Goal: Entertainment & Leisure: Consume media (video, audio)

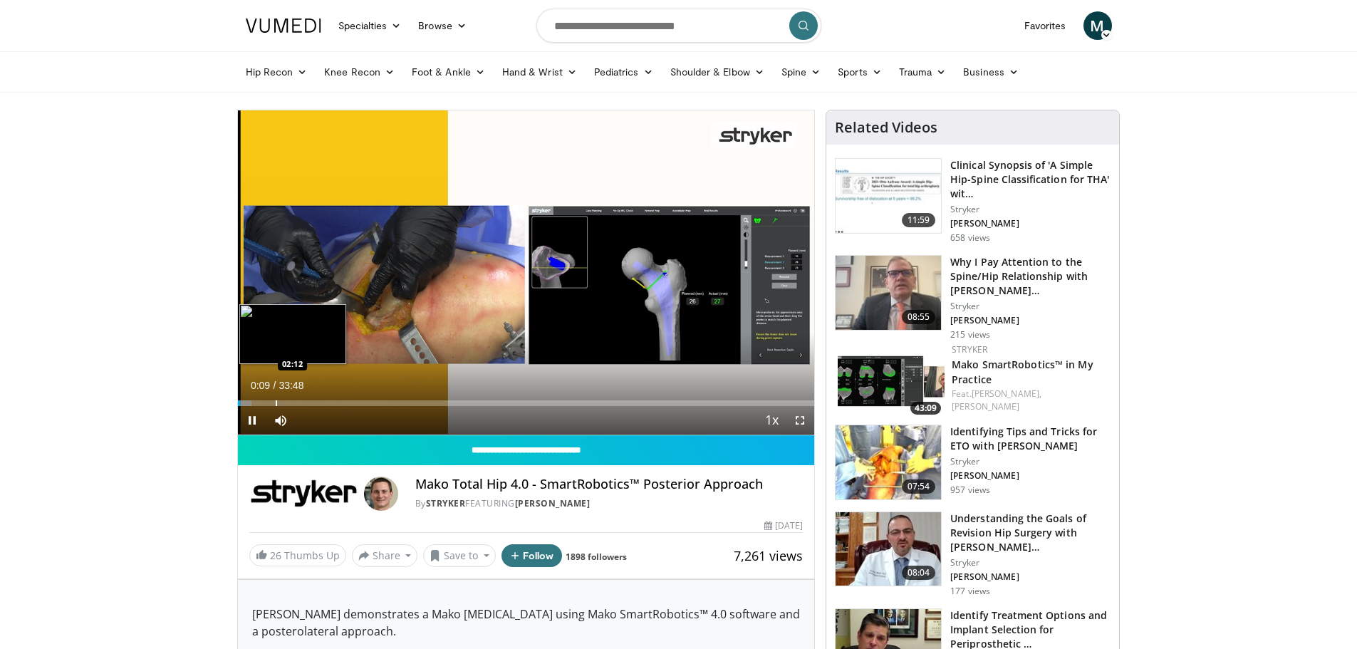
click at [275, 397] on div "Loaded : 2.44% 00:09 02:12" at bounding box center [526, 399] width 577 height 14
click at [347, 402] on div "Progress Bar" at bounding box center [347, 403] width 1 height 6
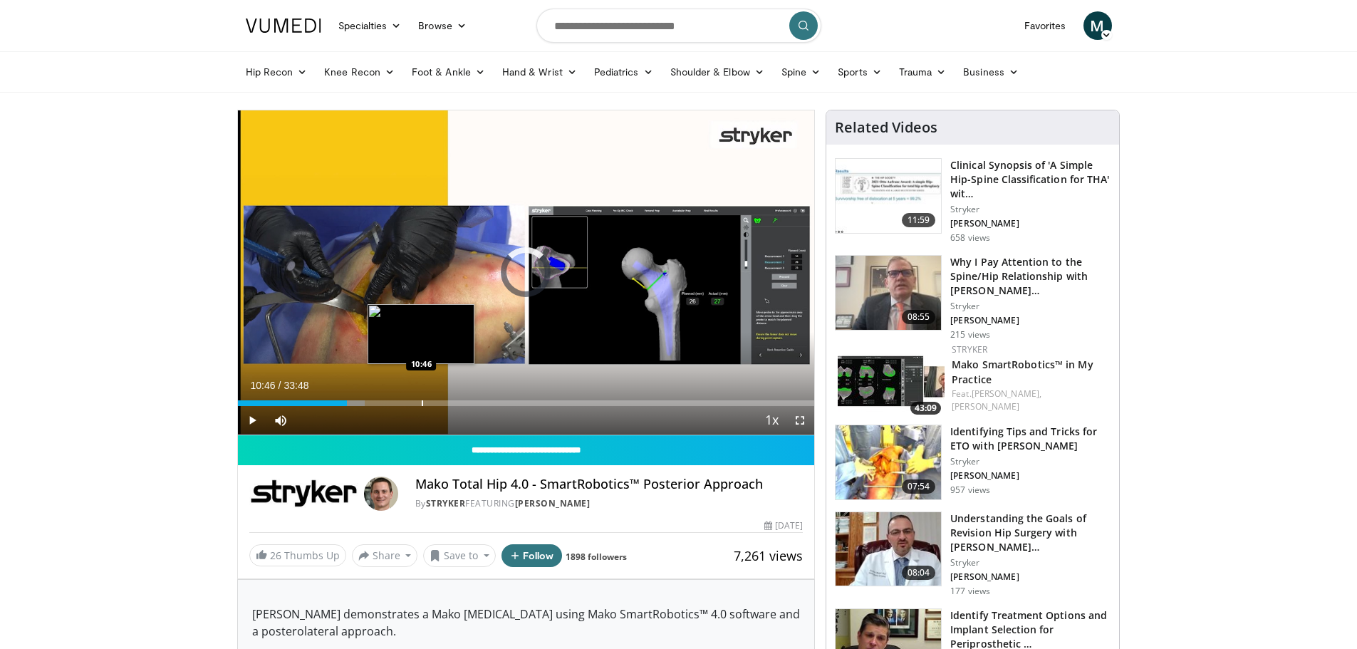
click at [421, 392] on div "Loaded : 22.00% 06:25 10:46" at bounding box center [526, 399] width 577 height 14
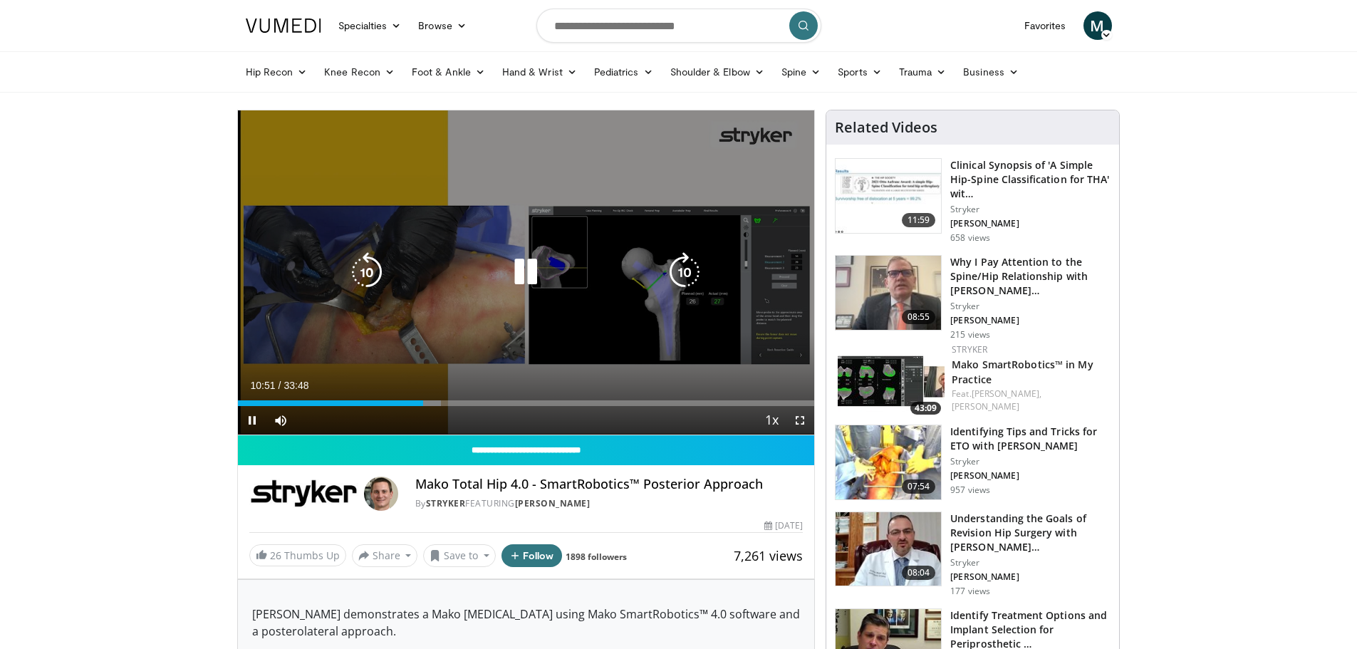
click at [514, 398] on div "Loaded : 35.21% 10:51 16:16" at bounding box center [526, 399] width 577 height 14
drag, startPoint x: 794, startPoint y: 414, endPoint x: 795, endPoint y: 501, distance: 86.9
click at [795, 415] on span "Video Player" at bounding box center [799, 420] width 28 height 28
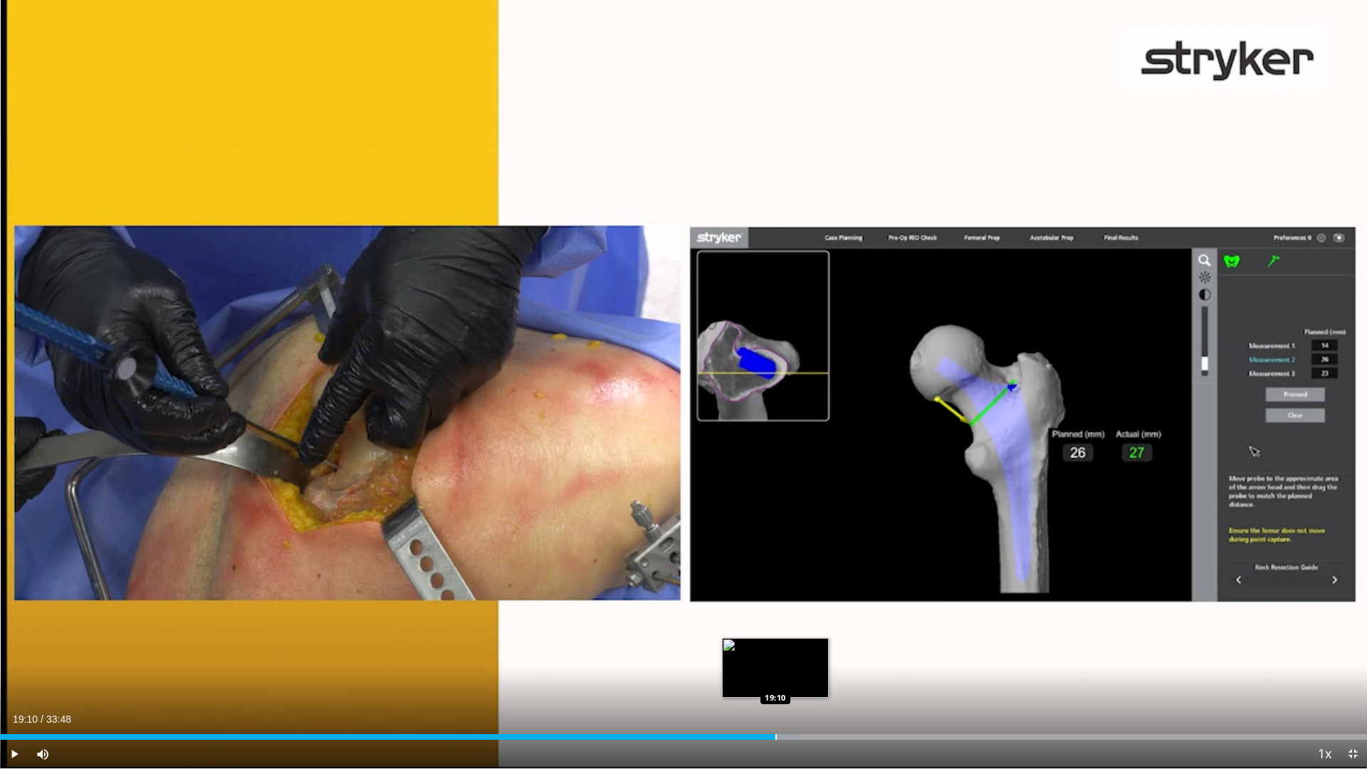
click at [775, 648] on div "Loaded : 58.68% 19:10 19:10" at bounding box center [683, 733] width 1367 height 14
click at [805, 648] on div "Loaded : 60.15% 19:11 19:52" at bounding box center [683, 737] width 1367 height 6
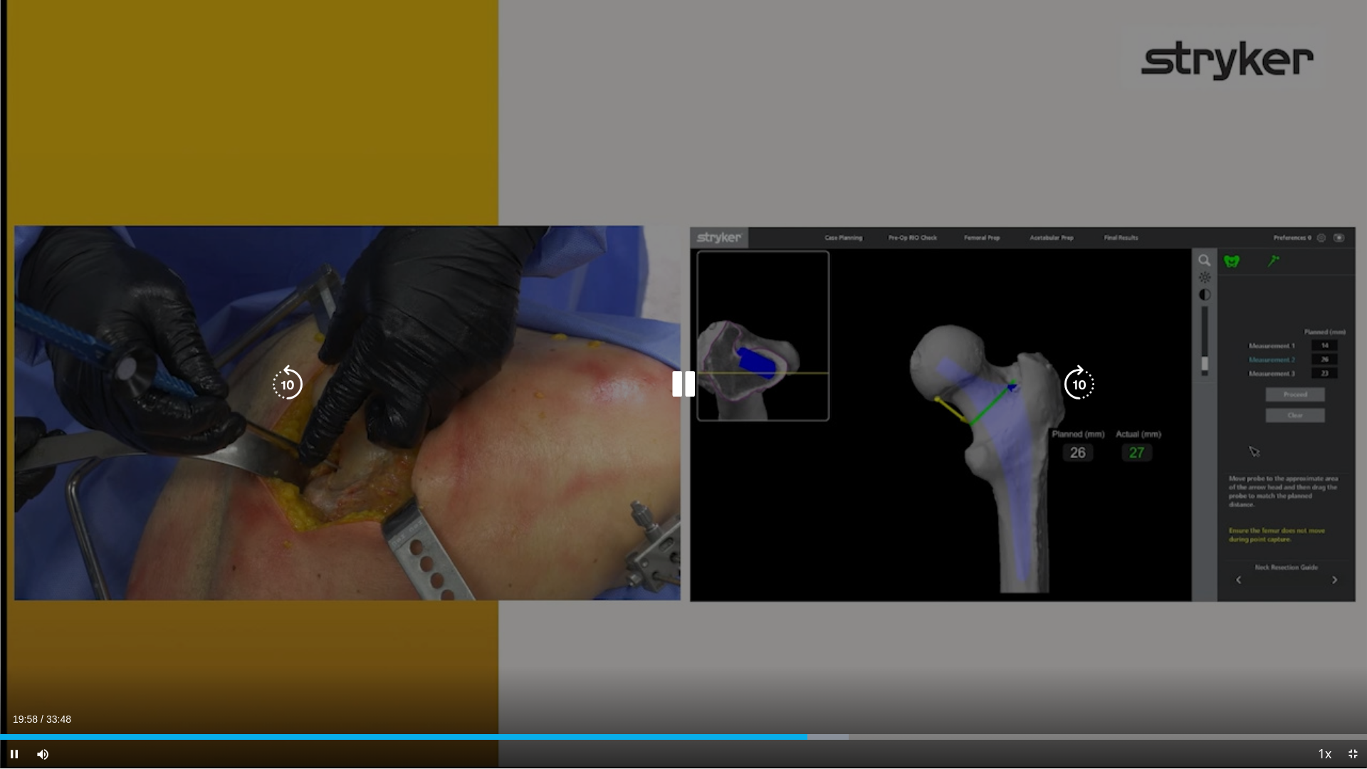
click at [822, 648] on div "Loaded : 62.10% 19:58 20:18" at bounding box center [683, 733] width 1367 height 14
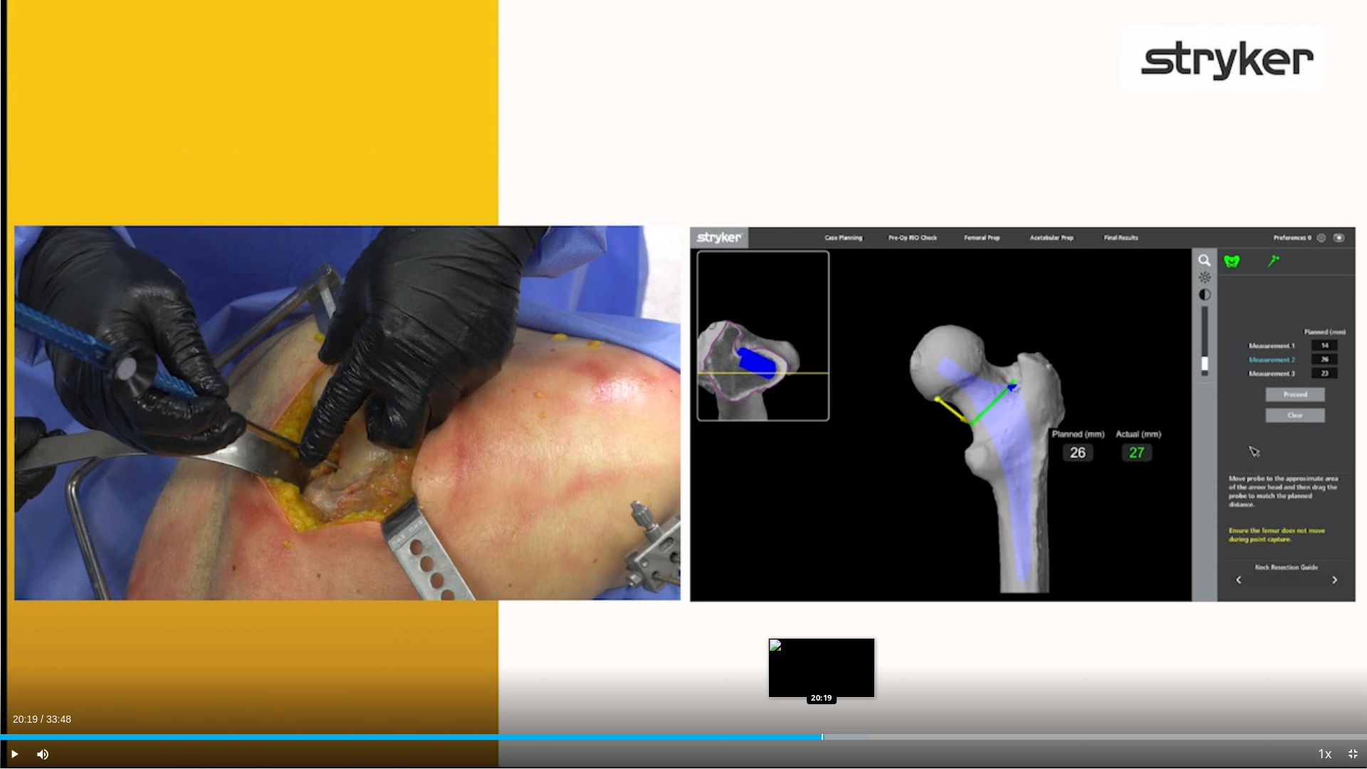
click at [822, 648] on div "Progress Bar" at bounding box center [822, 737] width 1 height 6
click at [835, 648] on div "Progress Bar" at bounding box center [835, 737] width 1 height 6
click at [847, 648] on div "Progress Bar" at bounding box center [846, 737] width 1 height 6
click at [862, 648] on div "Progress Bar" at bounding box center [861, 737] width 1 height 6
click at [14, 648] on span "Video Player" at bounding box center [14, 754] width 28 height 28
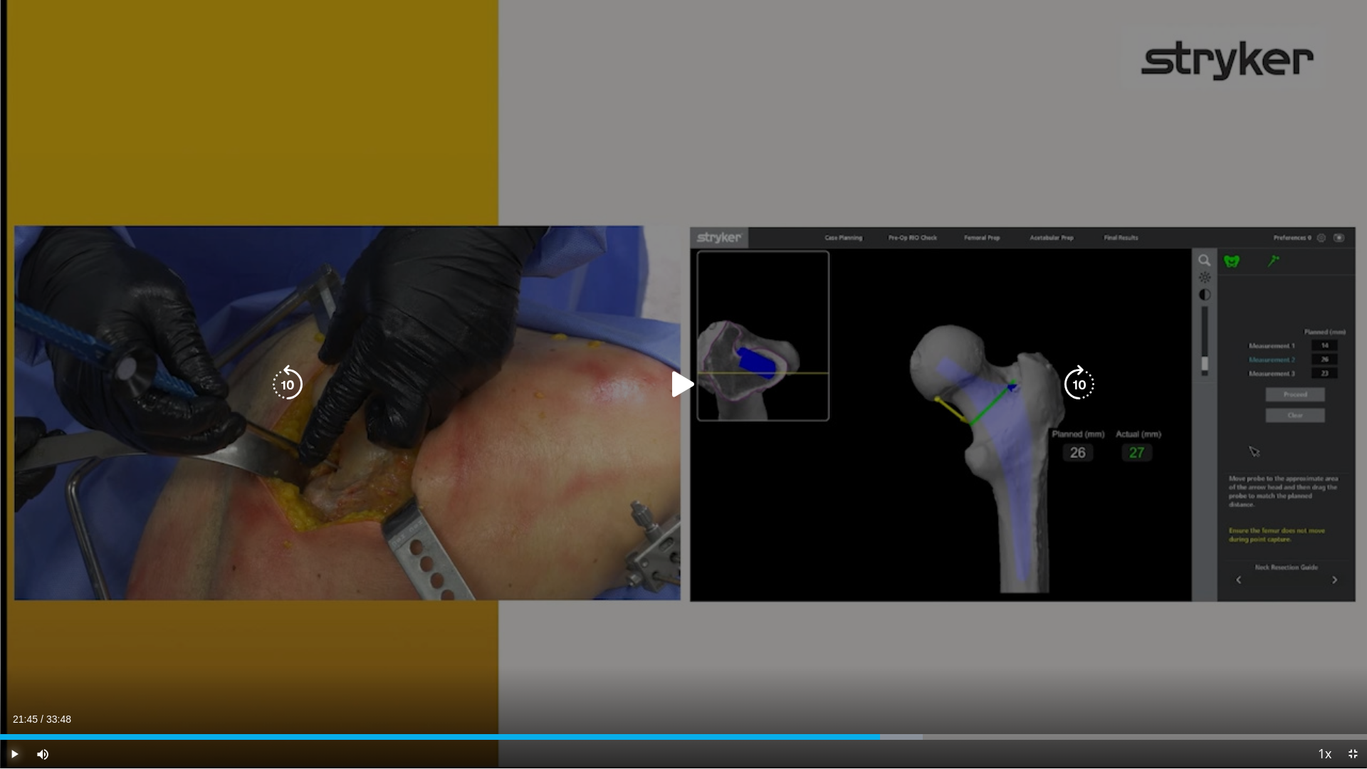
click at [16, 648] on span "Video Player" at bounding box center [14, 754] width 28 height 28
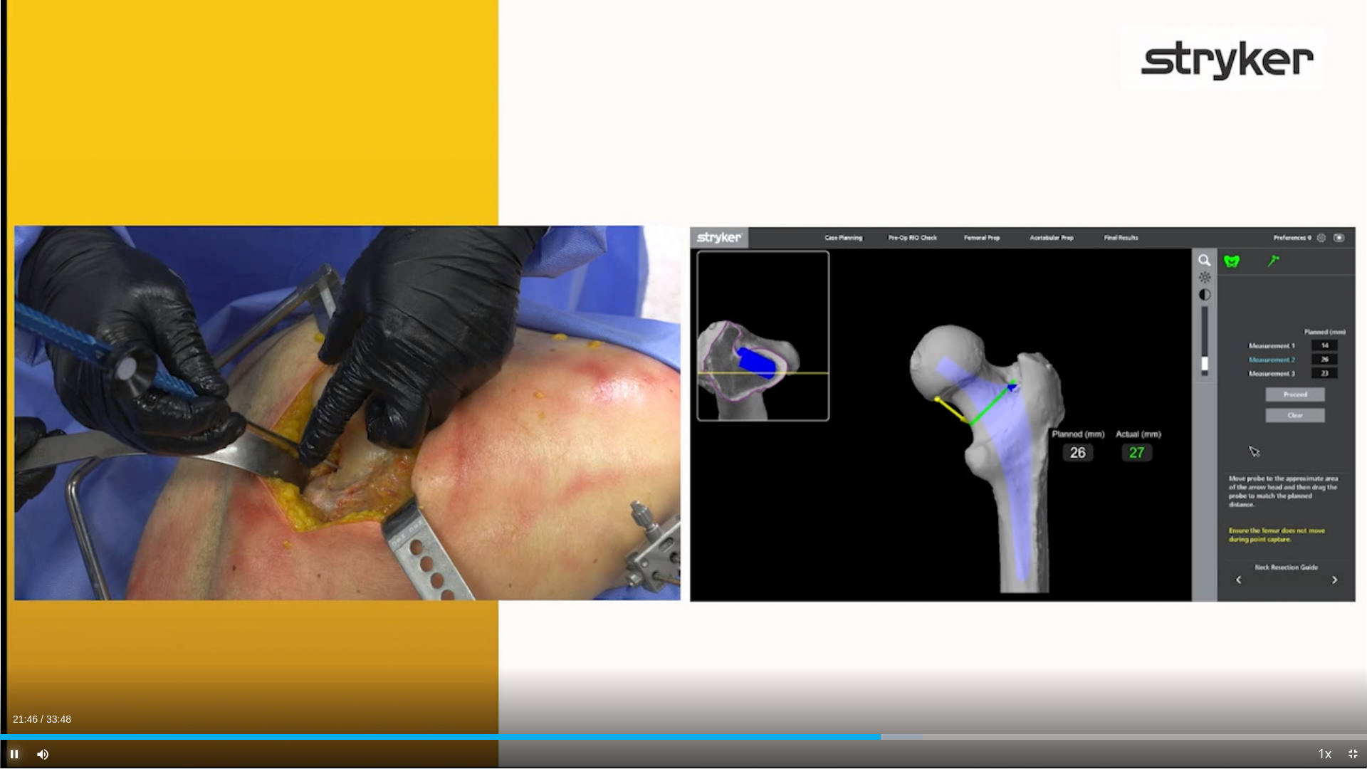
click at [19, 648] on span "Video Player" at bounding box center [14, 754] width 28 height 28
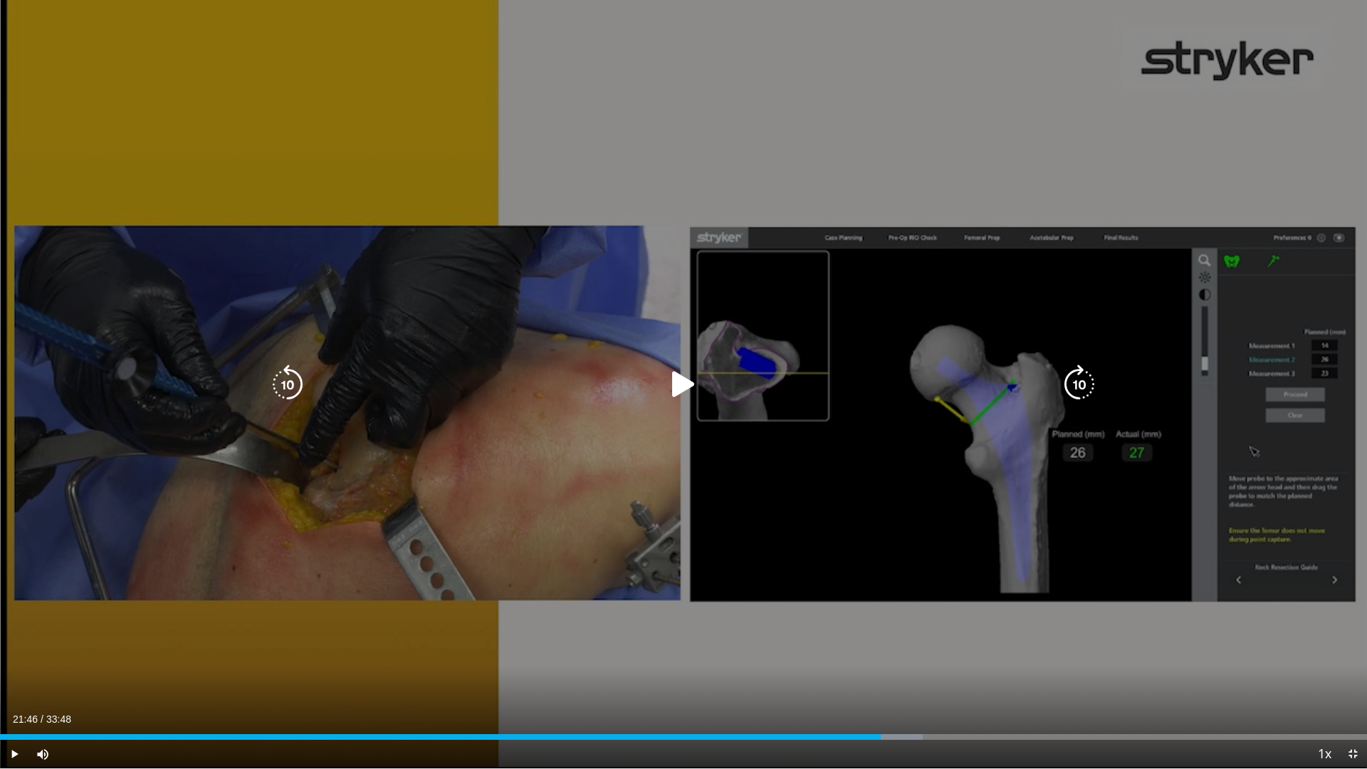
click at [689, 389] on icon "Video Player" at bounding box center [684, 385] width 40 height 40
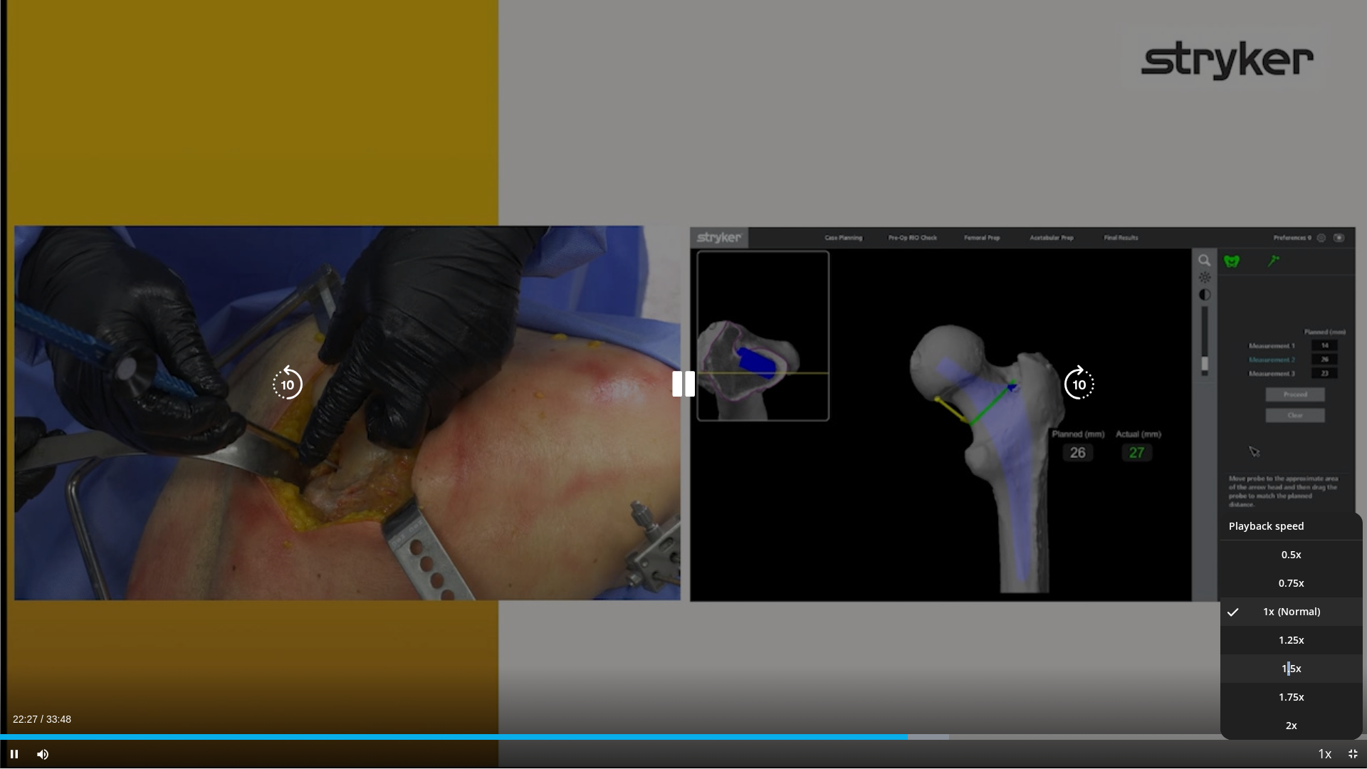
click at [1289, 648] on span "1.5x" at bounding box center [1292, 669] width 20 height 14
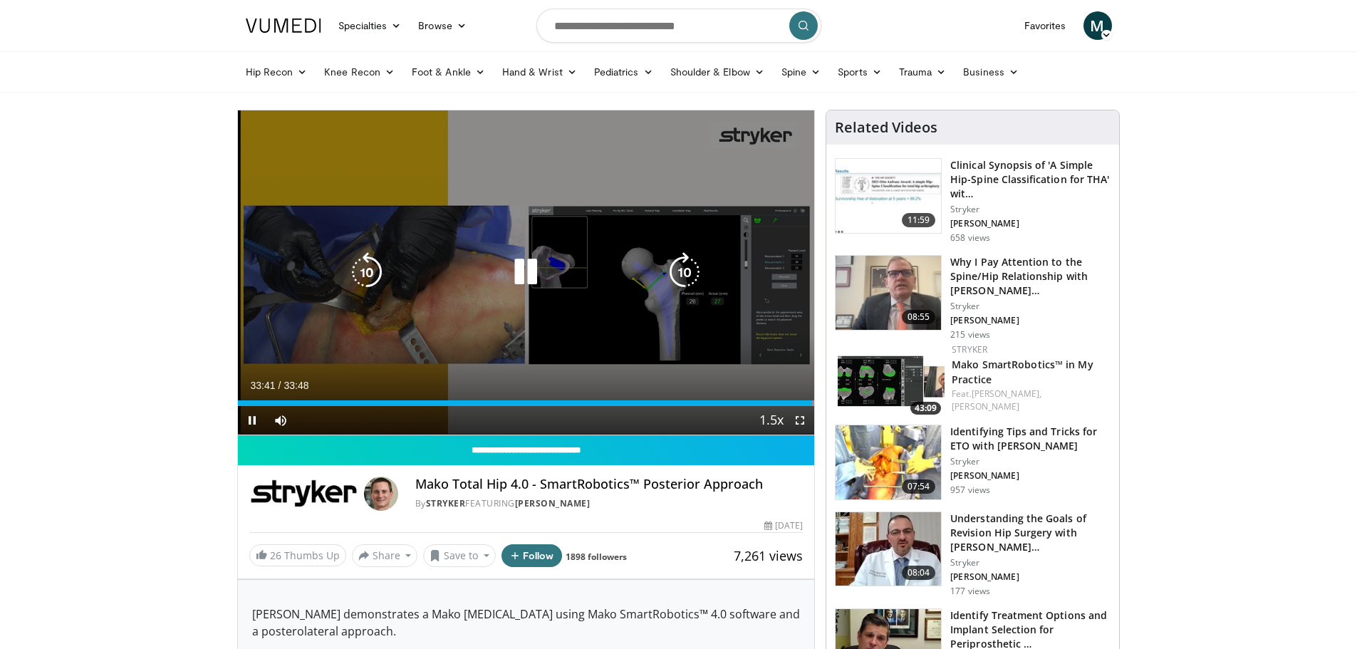
click at [523, 261] on icon "Video Player" at bounding box center [526, 272] width 40 height 40
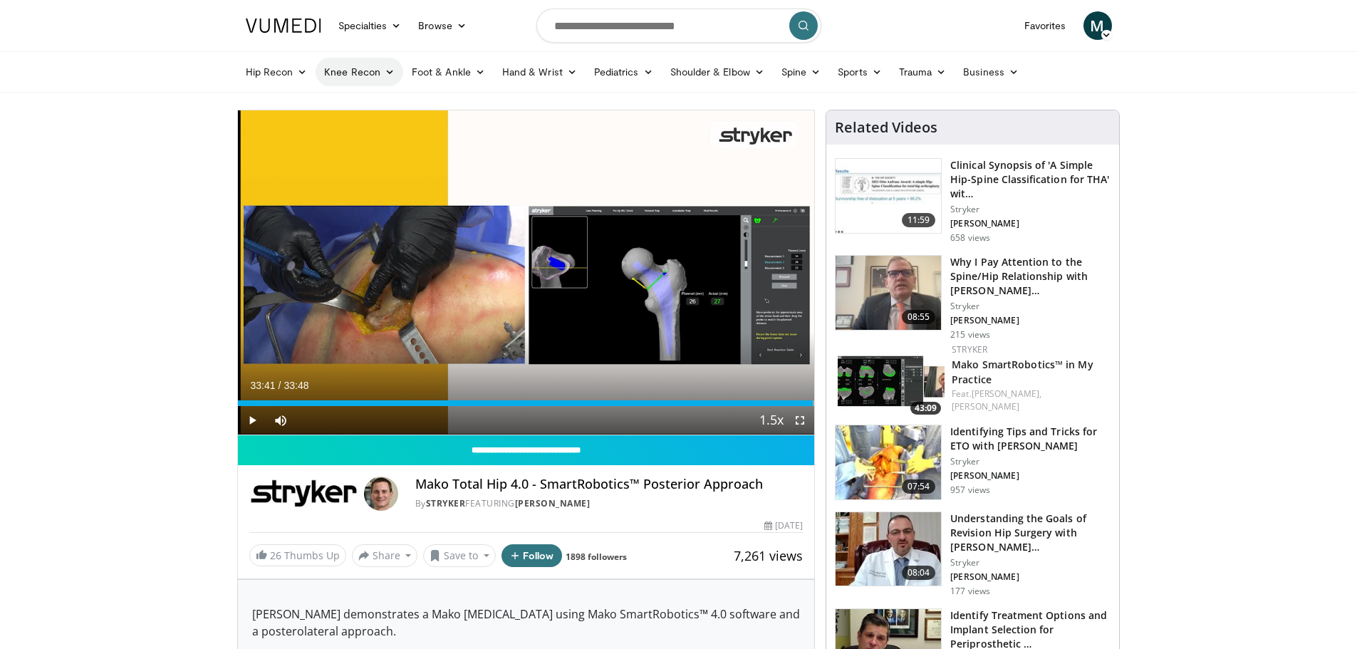
click at [380, 73] on link "Knee Recon" at bounding box center [359, 72] width 88 height 28
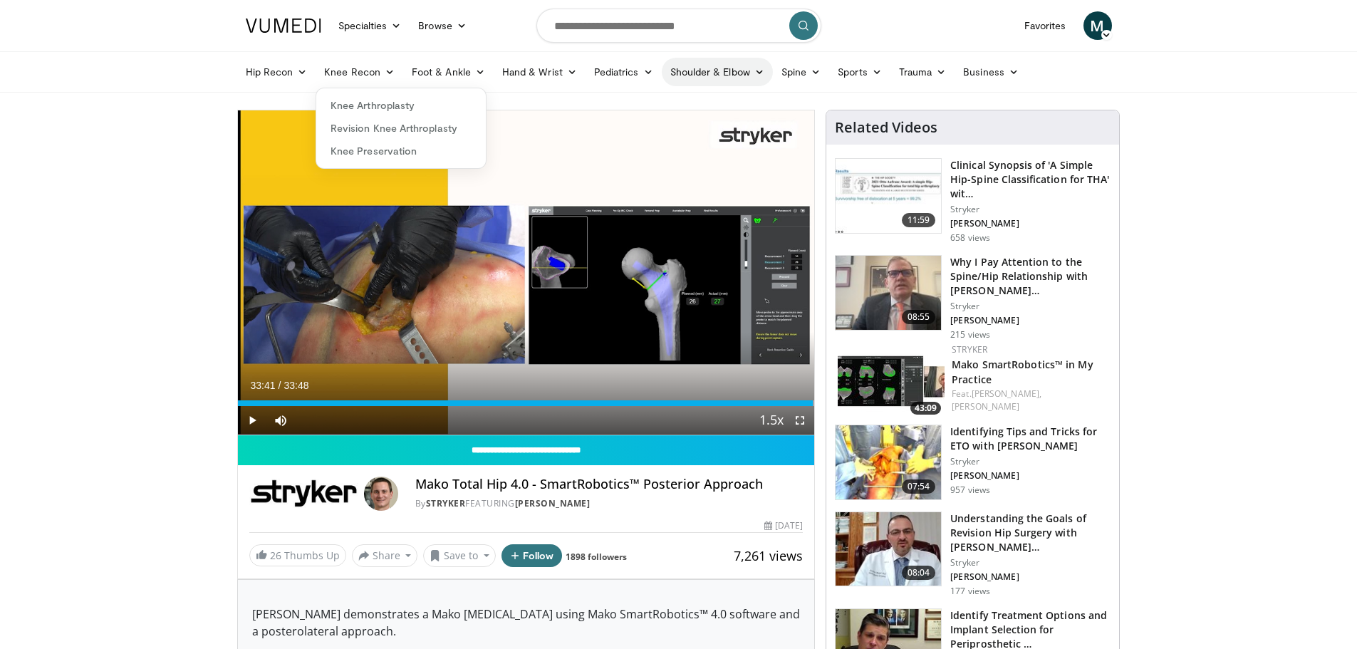
click at [739, 78] on link "Shoulder & Elbow" at bounding box center [717, 72] width 111 height 28
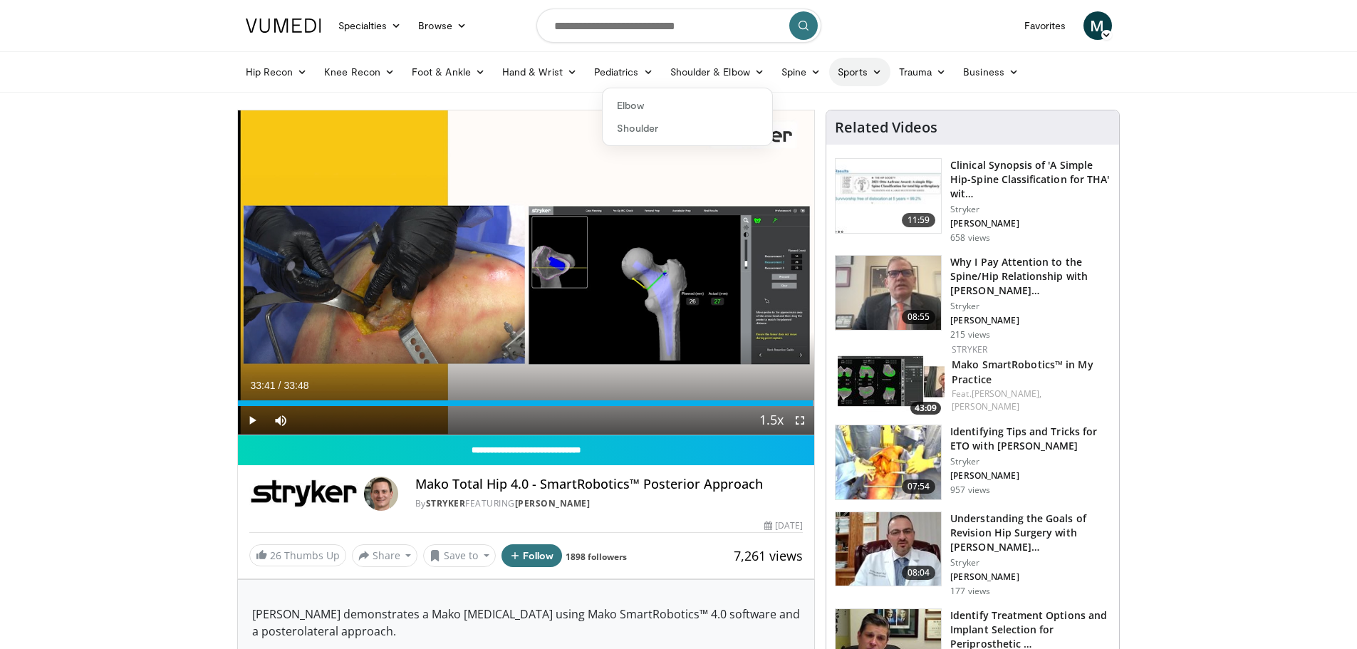
click at [847, 72] on link "Sports" at bounding box center [859, 72] width 61 height 28
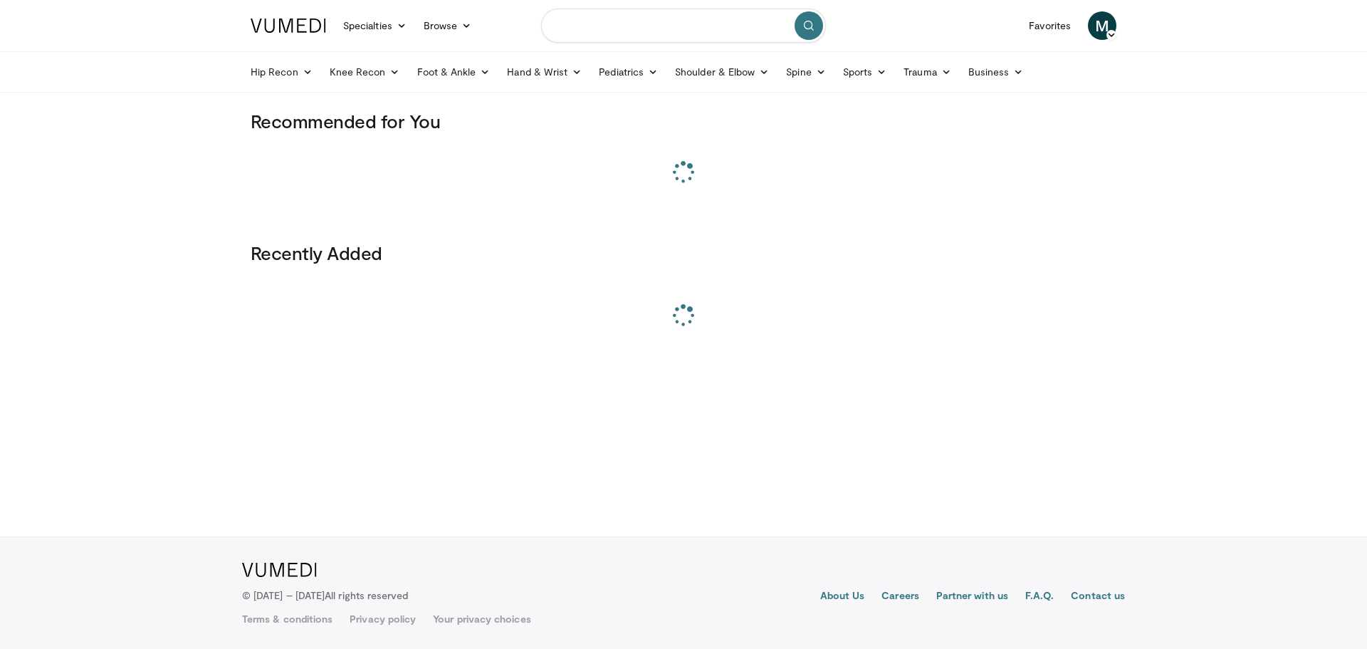
click at [659, 22] on input "Search topics, interventions" at bounding box center [683, 26] width 285 height 34
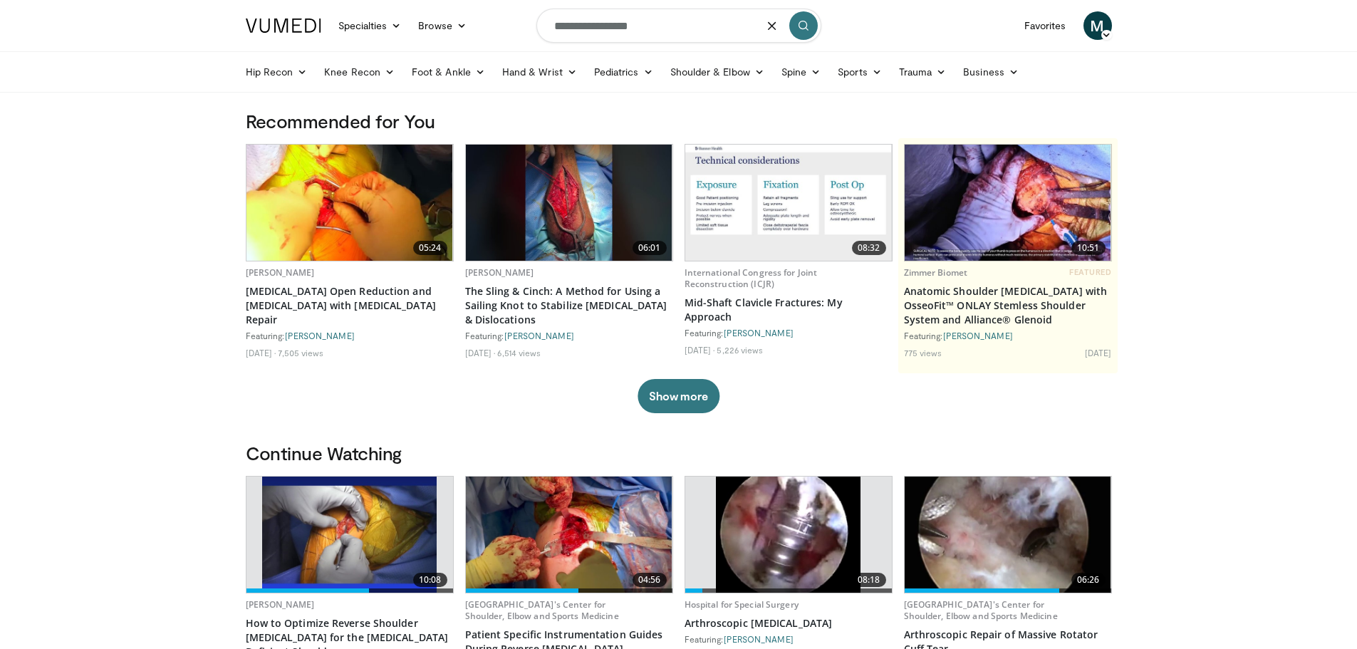
type input "**********"
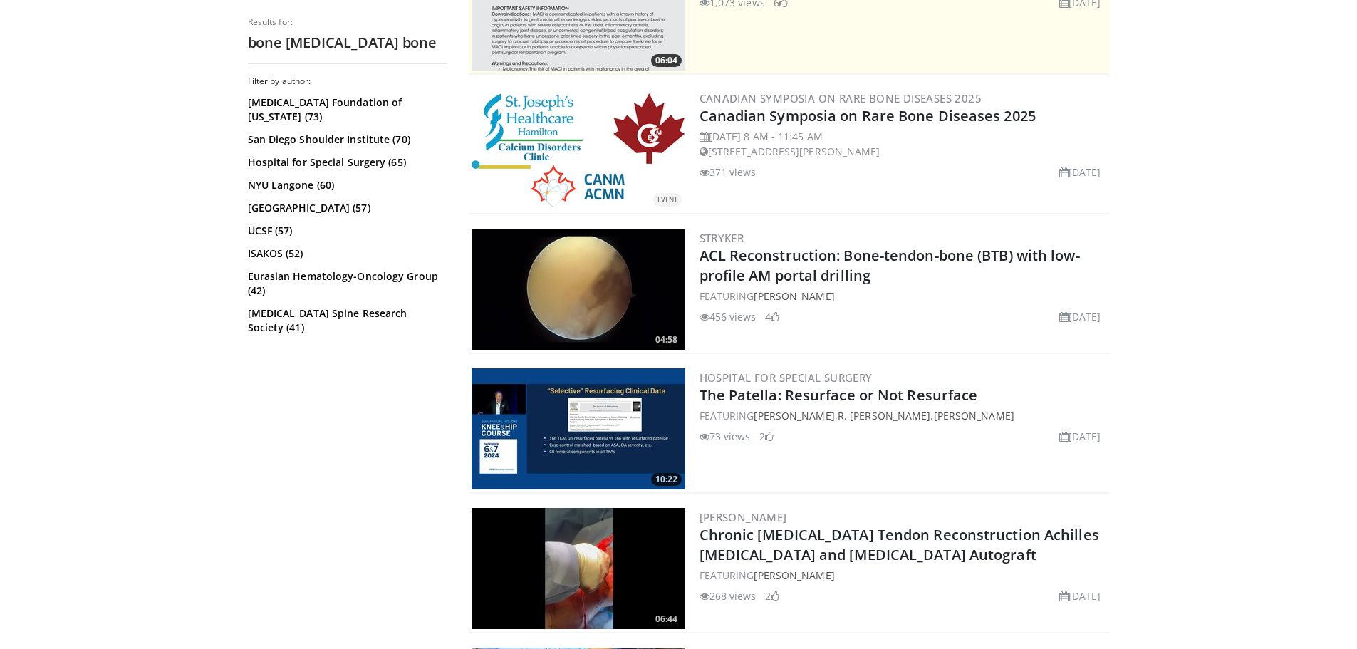
scroll to position [356, 0]
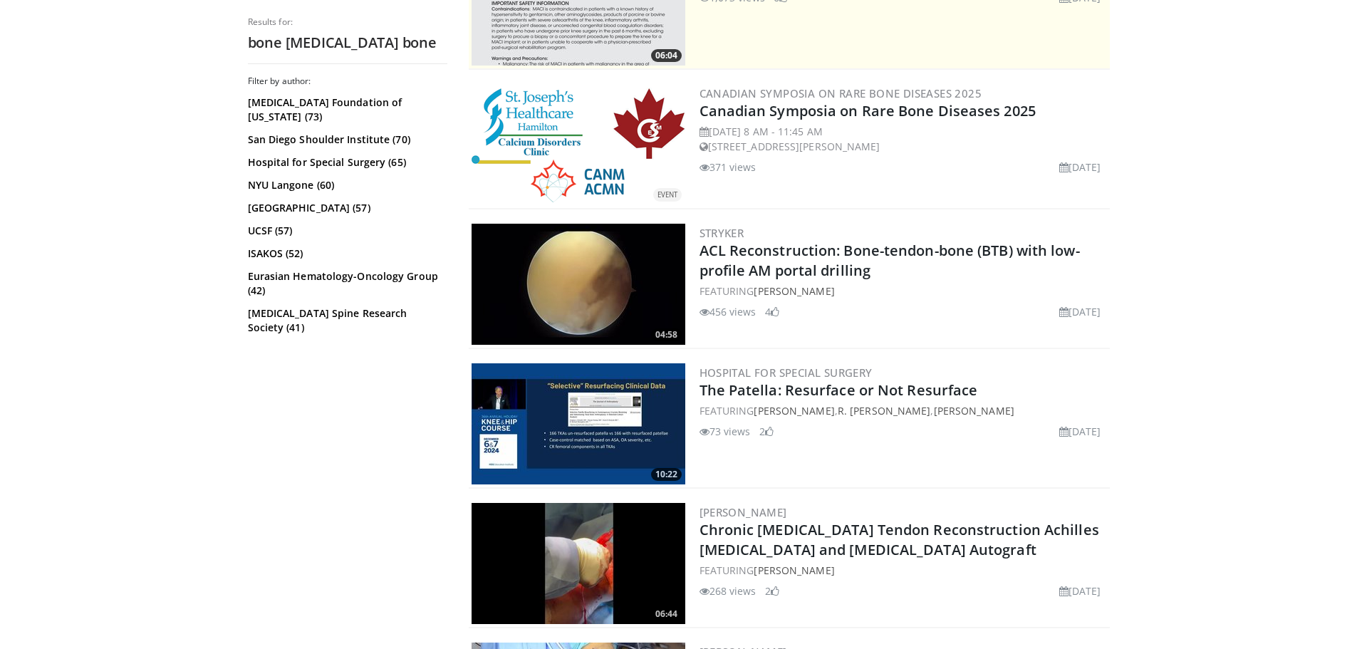
click at [542, 274] on img at bounding box center [578, 284] width 214 height 121
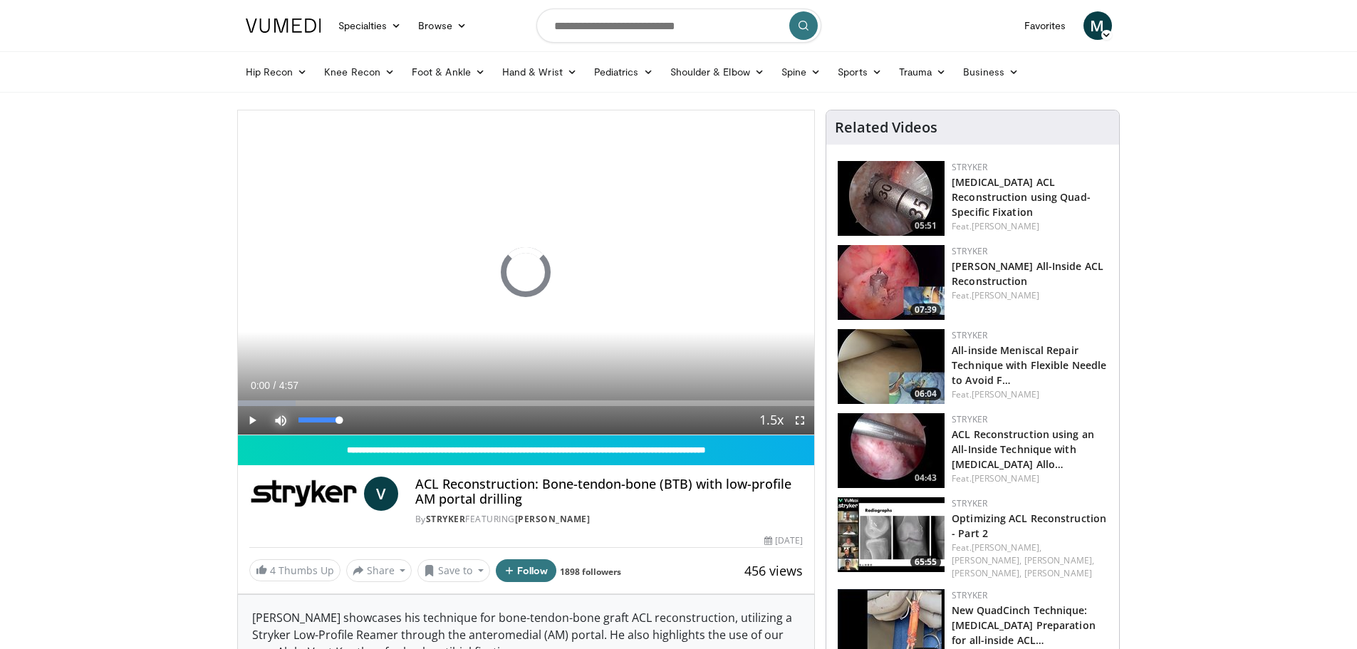
click at [283, 417] on span "Video Player" at bounding box center [280, 420] width 28 height 28
click at [298, 400] on div "Loaded : 10.09% 0:00 0:31" at bounding box center [526, 403] width 577 height 6
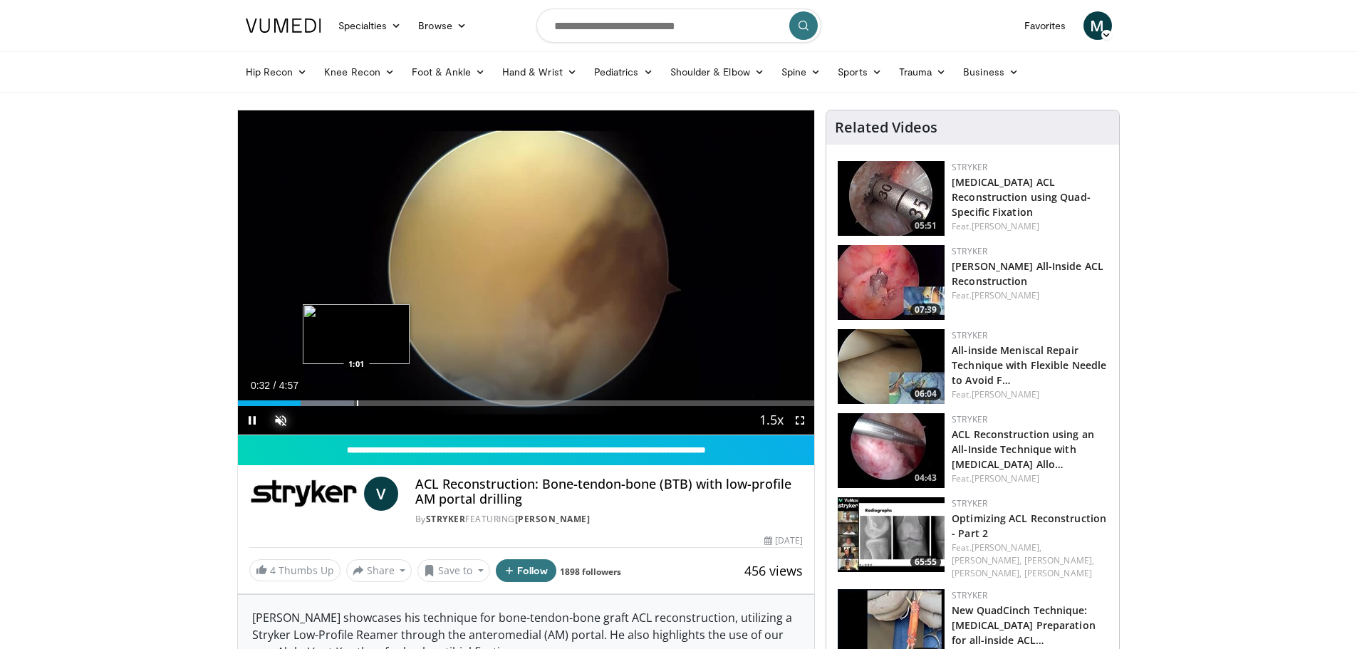
click at [357, 400] on div "Progress Bar" at bounding box center [357, 403] width 1 height 6
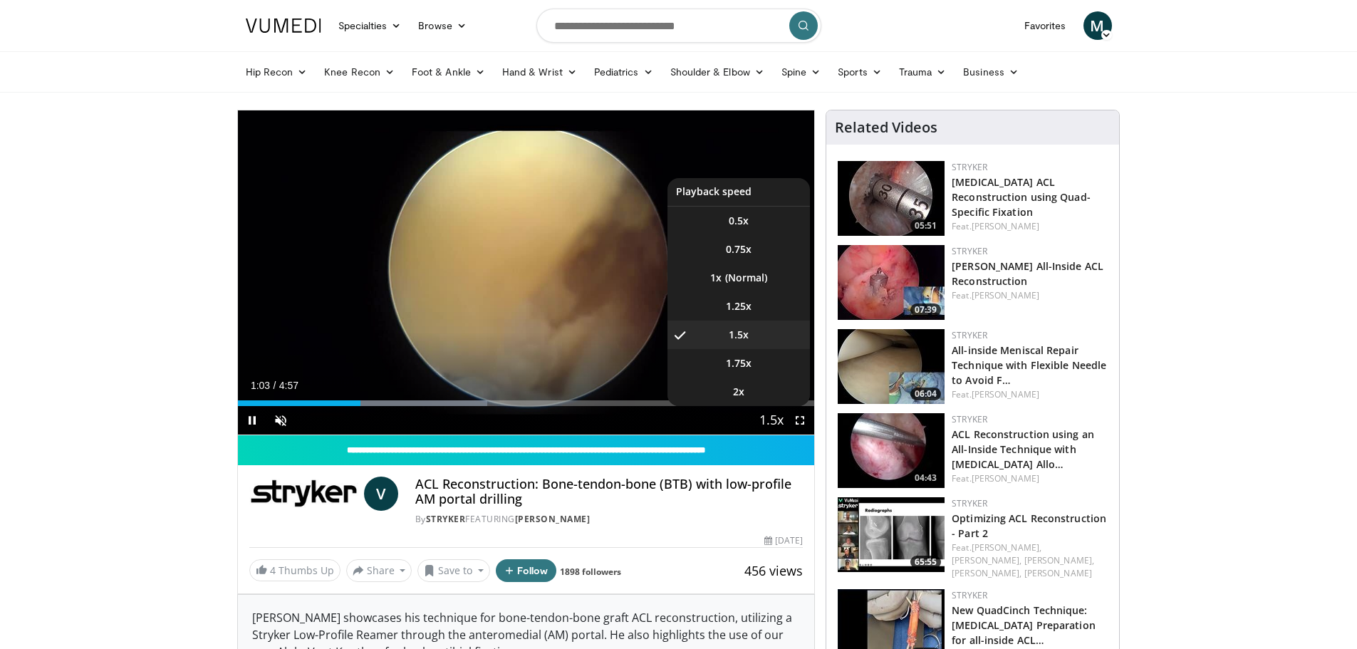
click at [784, 414] on button "Playback Rate" at bounding box center [771, 420] width 28 height 28
click at [780, 421] on span "Video Player" at bounding box center [771, 421] width 20 height 28
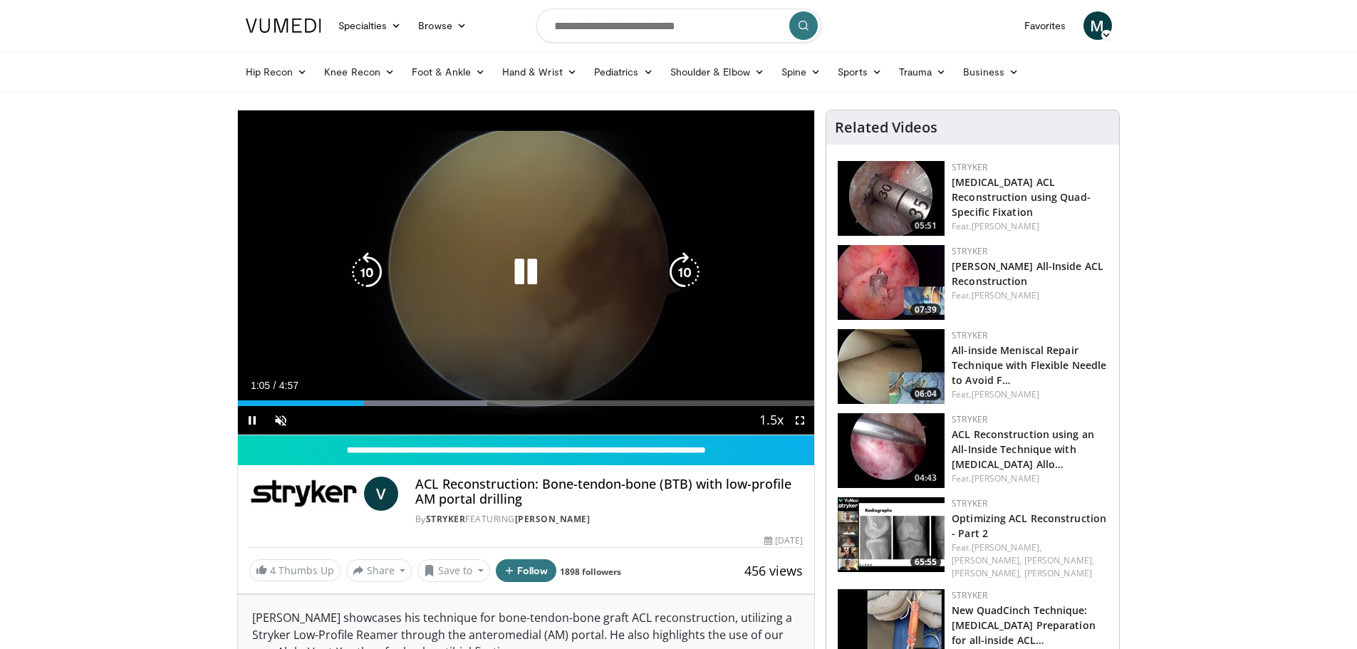
click at [778, 421] on video-js "**********" at bounding box center [526, 272] width 577 height 325
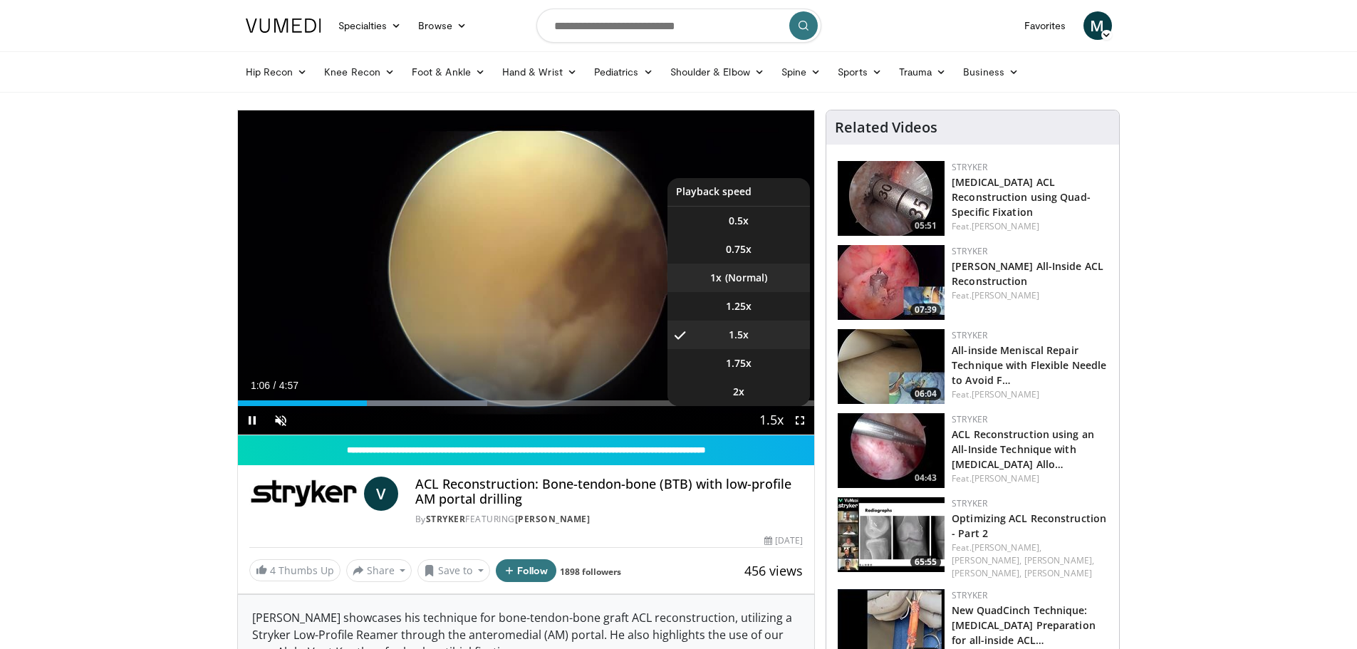
click at [758, 279] on li "1x" at bounding box center [738, 277] width 142 height 28
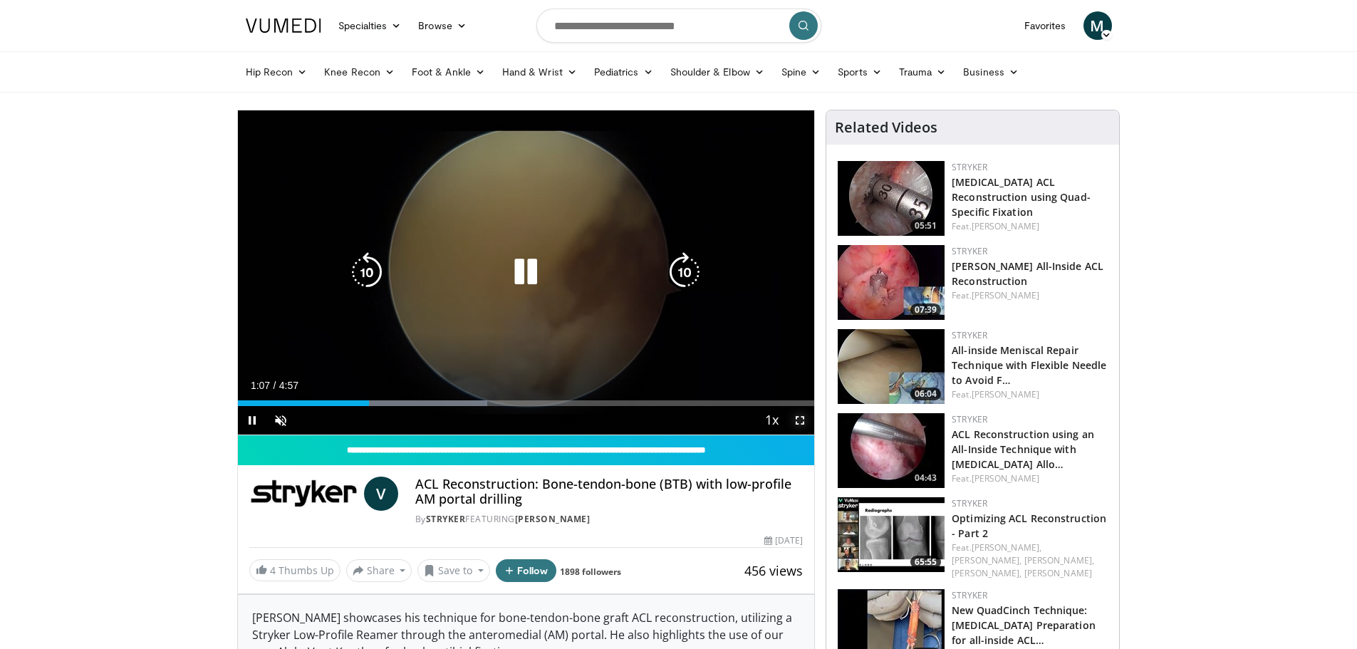
click at [798, 422] on span "Video Player" at bounding box center [799, 420] width 28 height 28
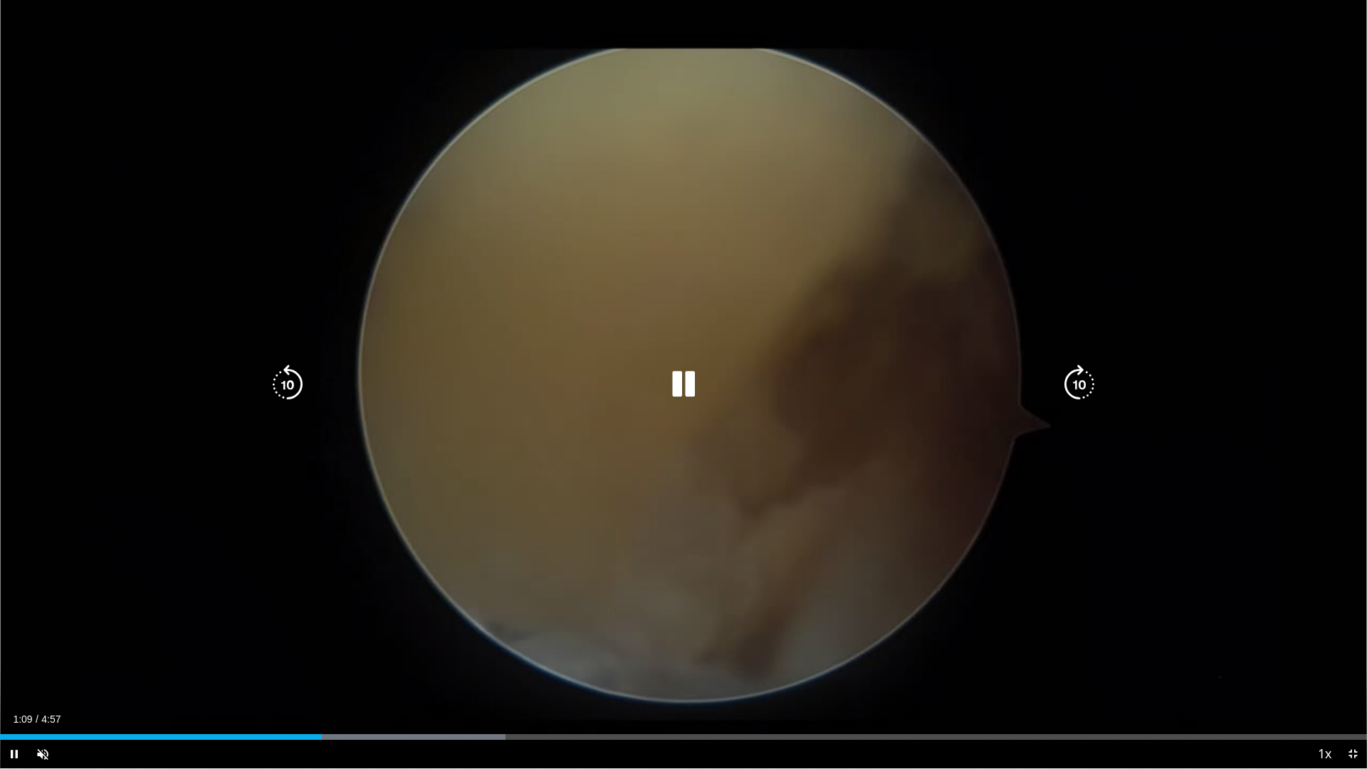
click at [387, 648] on div "Loaded : 36.99% 1:10 1:24" at bounding box center [683, 733] width 1367 height 14
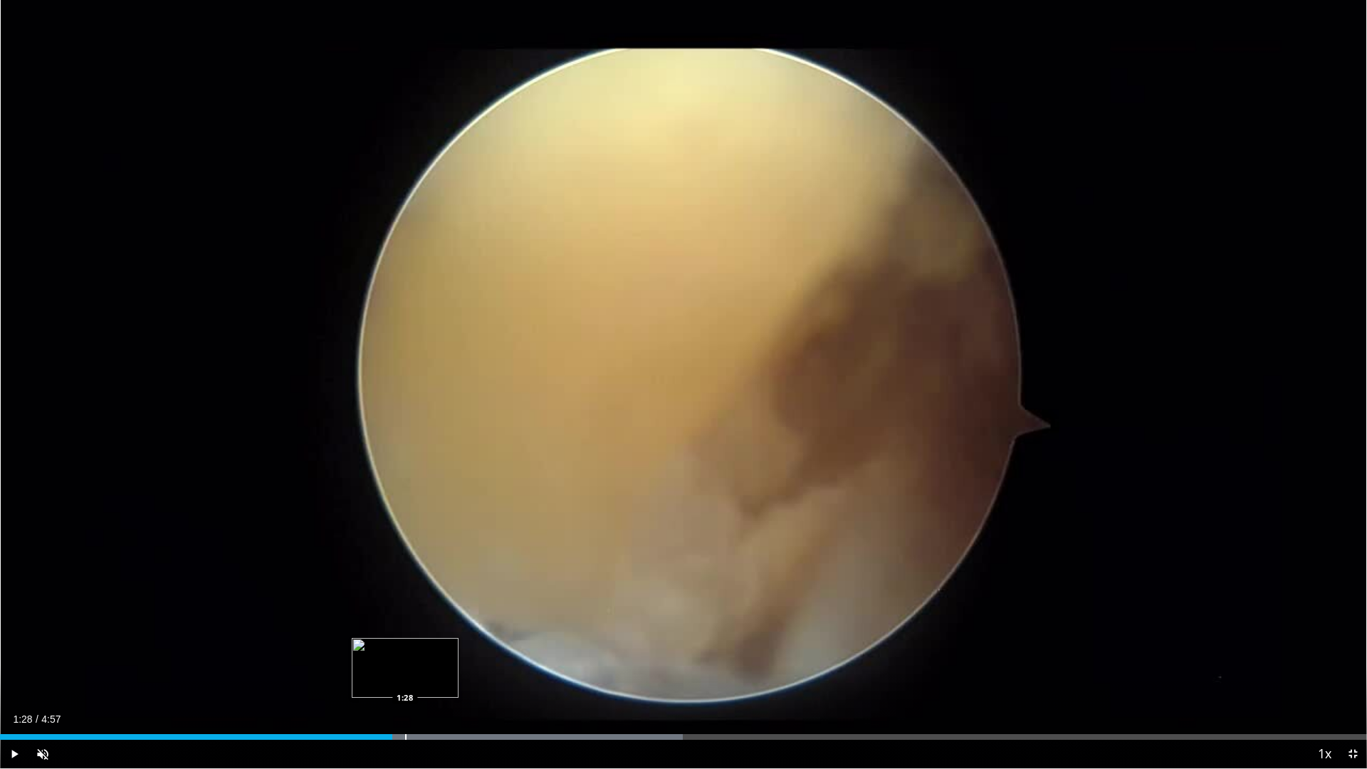
click at [405, 648] on div "Progress Bar" at bounding box center [405, 737] width 1 height 6
click at [531, 648] on div "Current Time 1:46 / Duration 4:57 Pause Skip Backward Skip Forward Unmute 89% L…" at bounding box center [683, 754] width 1367 height 28
click at [513, 648] on div "Progress Bar" at bounding box center [513, 737] width 1 height 6
click at [553, 648] on div "Loaded : 59.96% 1:52 2:00" at bounding box center [683, 733] width 1367 height 14
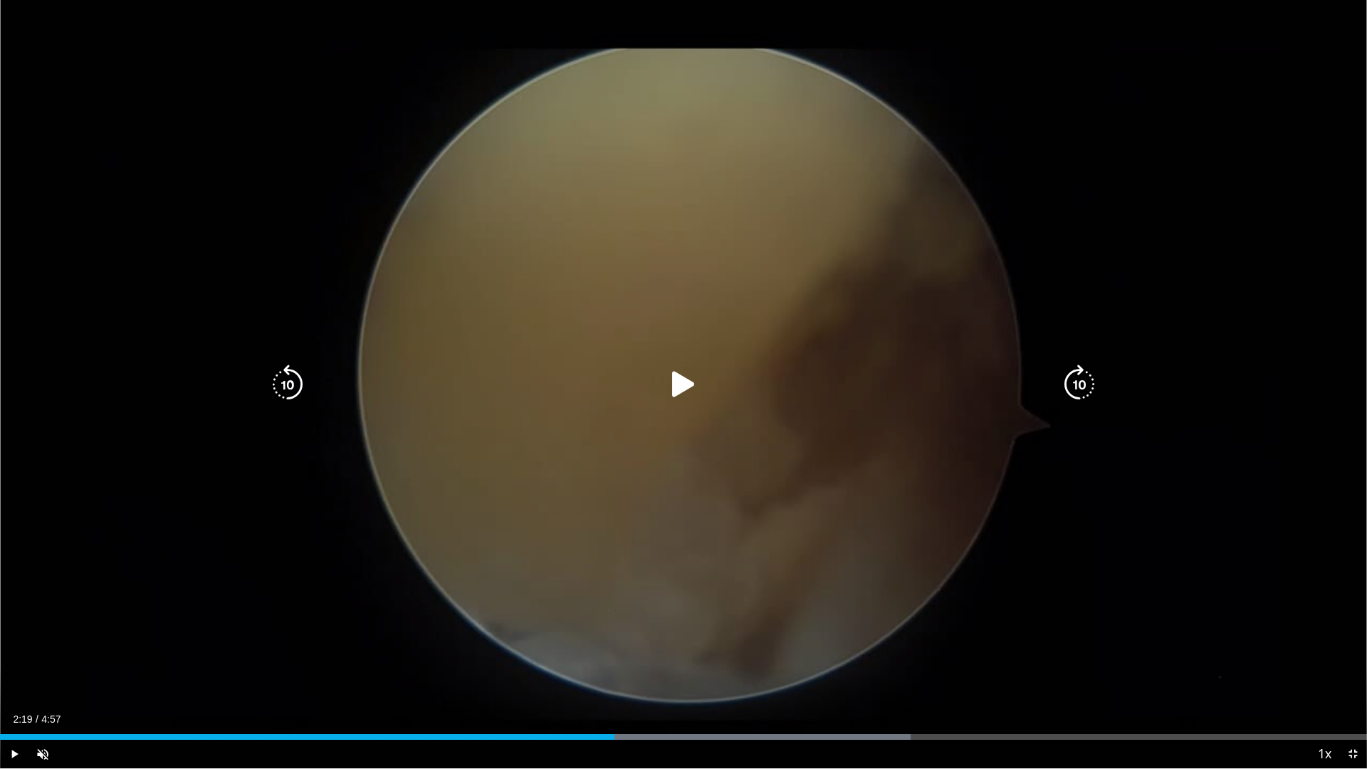
click at [641, 648] on div "Loaded : 66.62% 2:13 2:19" at bounding box center [683, 733] width 1367 height 14
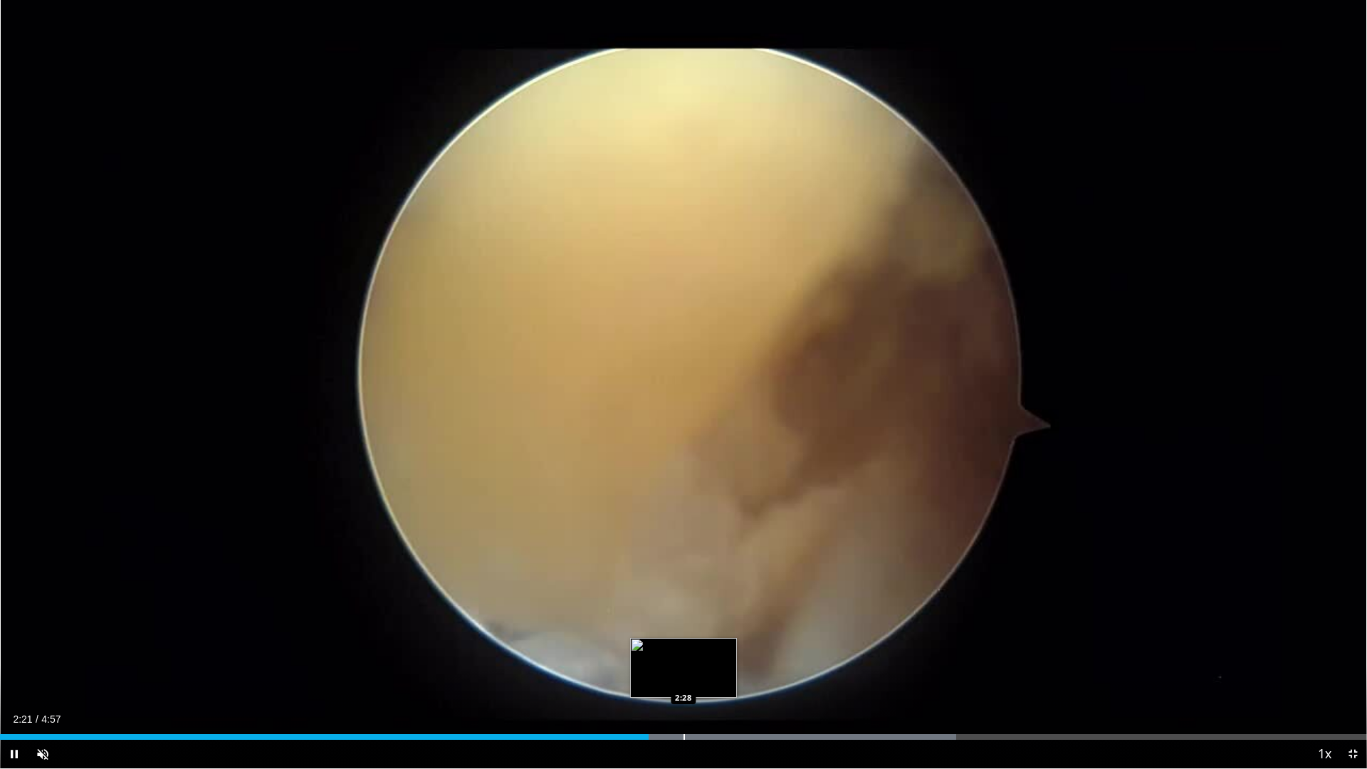
click at [684, 648] on div "Progress Bar" at bounding box center [684, 737] width 1 height 6
click at [702, 648] on div "Progress Bar" at bounding box center [702, 737] width 1 height 6
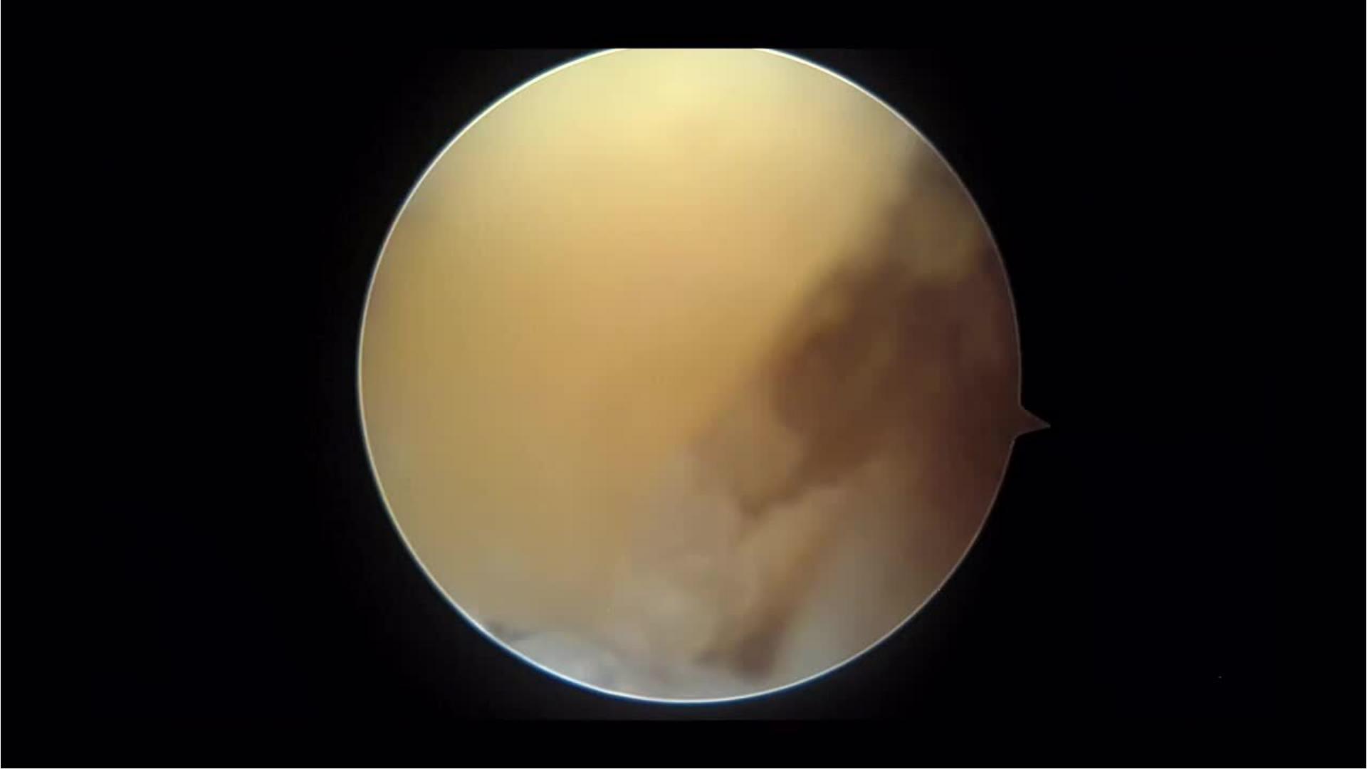
click at [726, 648] on div "10 seconds Tap to unmute" at bounding box center [683, 384] width 1367 height 768
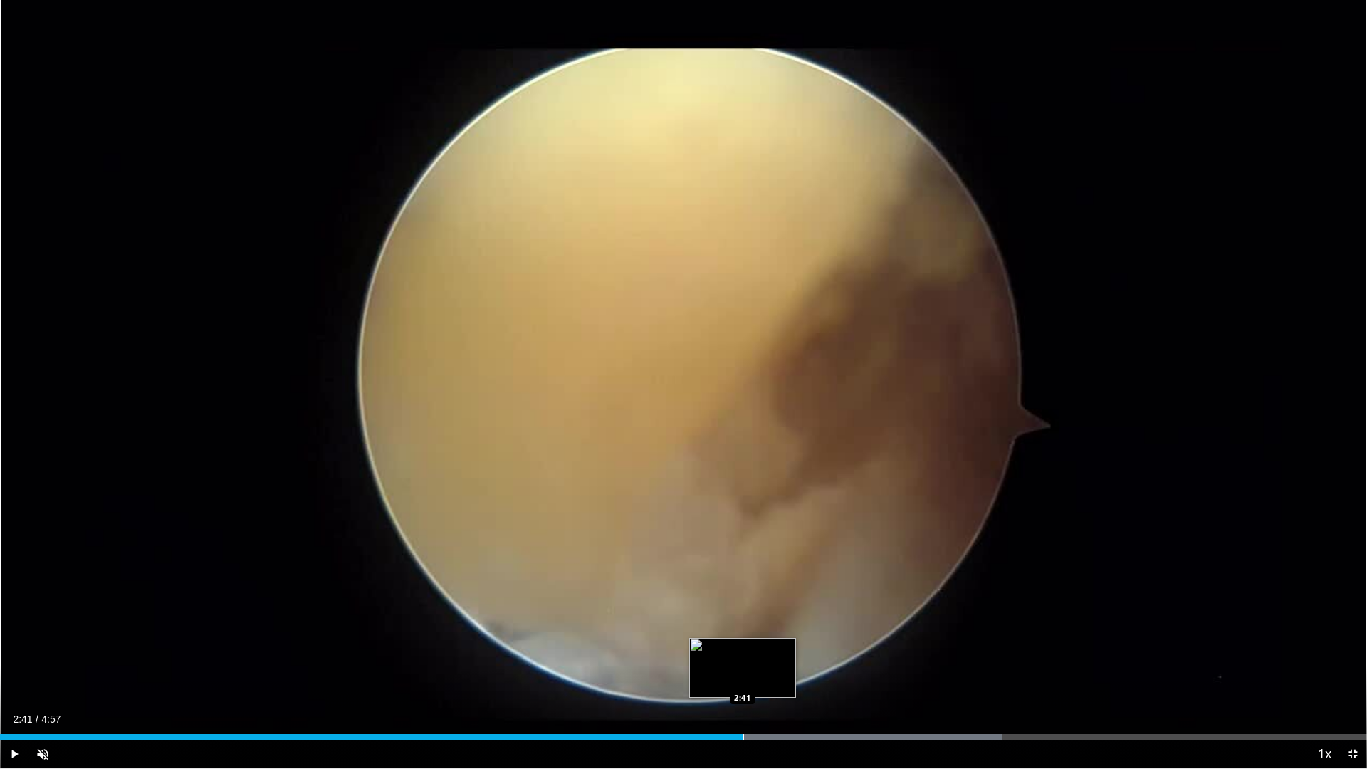
click at [744, 648] on div "Loaded : 73.29% 2:41 2:41" at bounding box center [683, 733] width 1367 height 14
drag, startPoint x: 780, startPoint y: 735, endPoint x: 800, endPoint y: 736, distance: 20.0
click at [783, 648] on div "Progress Bar" at bounding box center [804, 737] width 395 height 6
click at [813, 648] on div "Progress Bar" at bounding box center [812, 737] width 1 height 6
drag, startPoint x: 899, startPoint y: 736, endPoint x: 907, endPoint y: 733, distance: 8.3
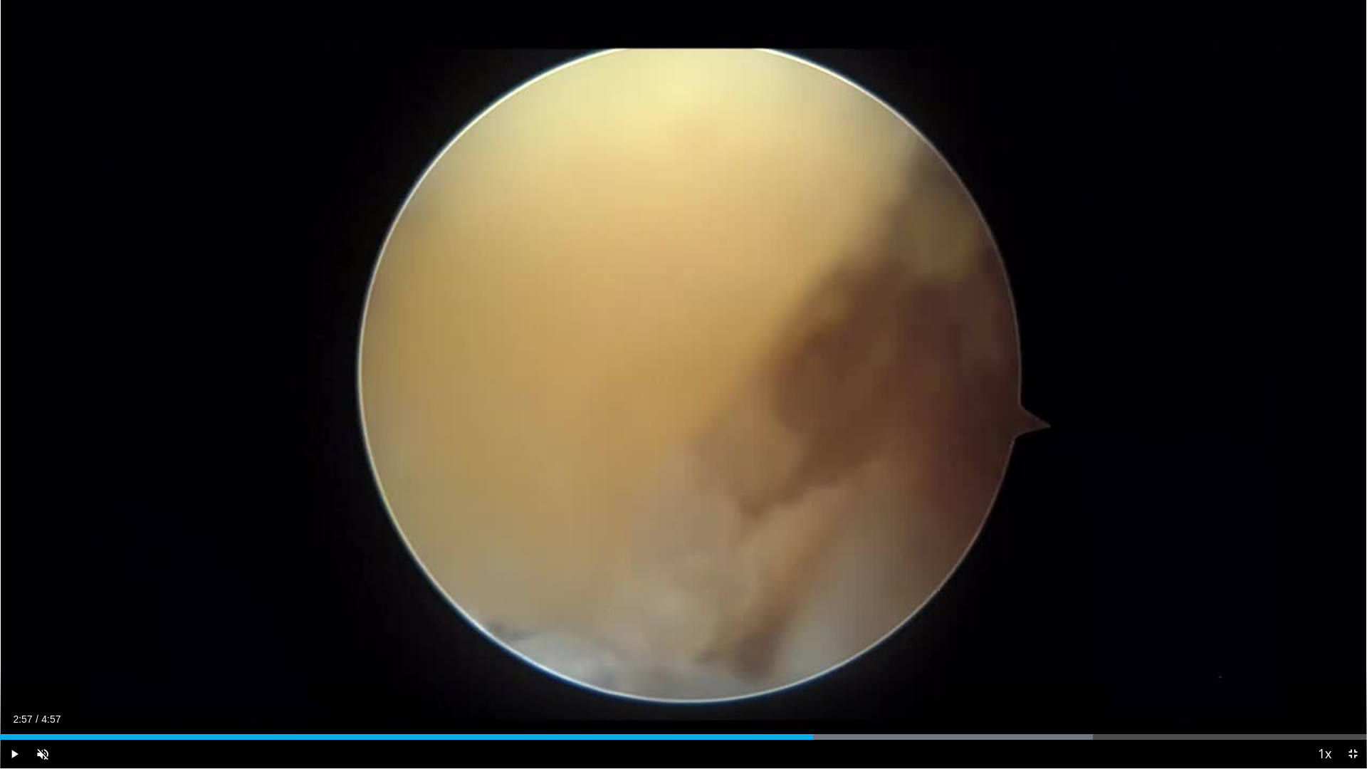
click at [900, 648] on div "Progress Bar" at bounding box center [899, 737] width 1 height 6
click at [929, 648] on div "Loaded : 86.62% 3:15 3:22" at bounding box center [683, 733] width 1367 height 14
click at [959, 648] on div "Loaded : 89.95% 3:22 3:28" at bounding box center [683, 733] width 1367 height 14
click at [1007, 648] on div "Progress Bar" at bounding box center [1006, 737] width 1 height 6
click at [1012, 648] on div "Progress Bar" at bounding box center [1012, 737] width 1 height 6
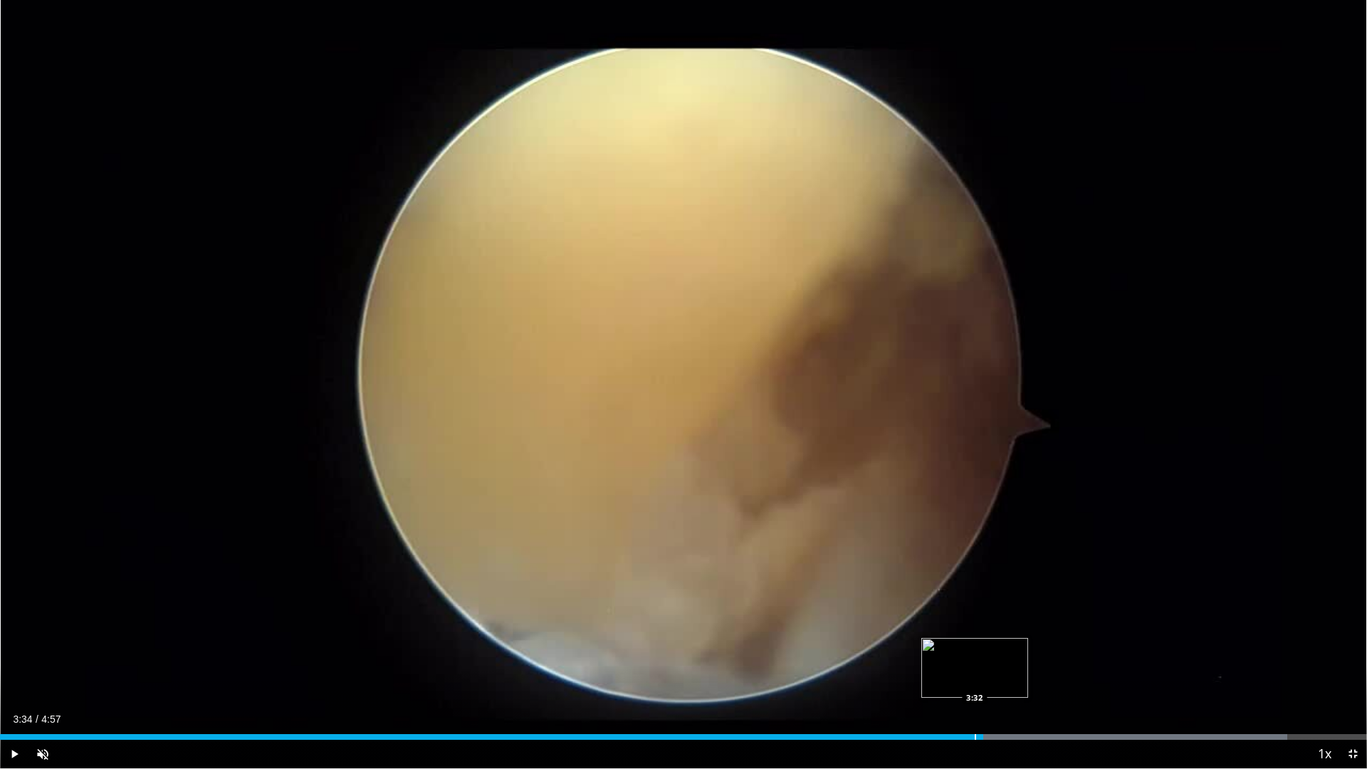
click at [975, 648] on div "Progress Bar" at bounding box center [975, 737] width 1 height 6
click at [966, 648] on div "Loaded : 94.15% 3:32 3:30" at bounding box center [683, 737] width 1367 height 6
click at [961, 648] on div "Current Time 3:30 / Duration 4:57 Play Skip Backward Skip Forward Unmute 89% Lo…" at bounding box center [683, 754] width 1367 height 28
click at [949, 648] on div "Progress Bar" at bounding box center [949, 737] width 1 height 6
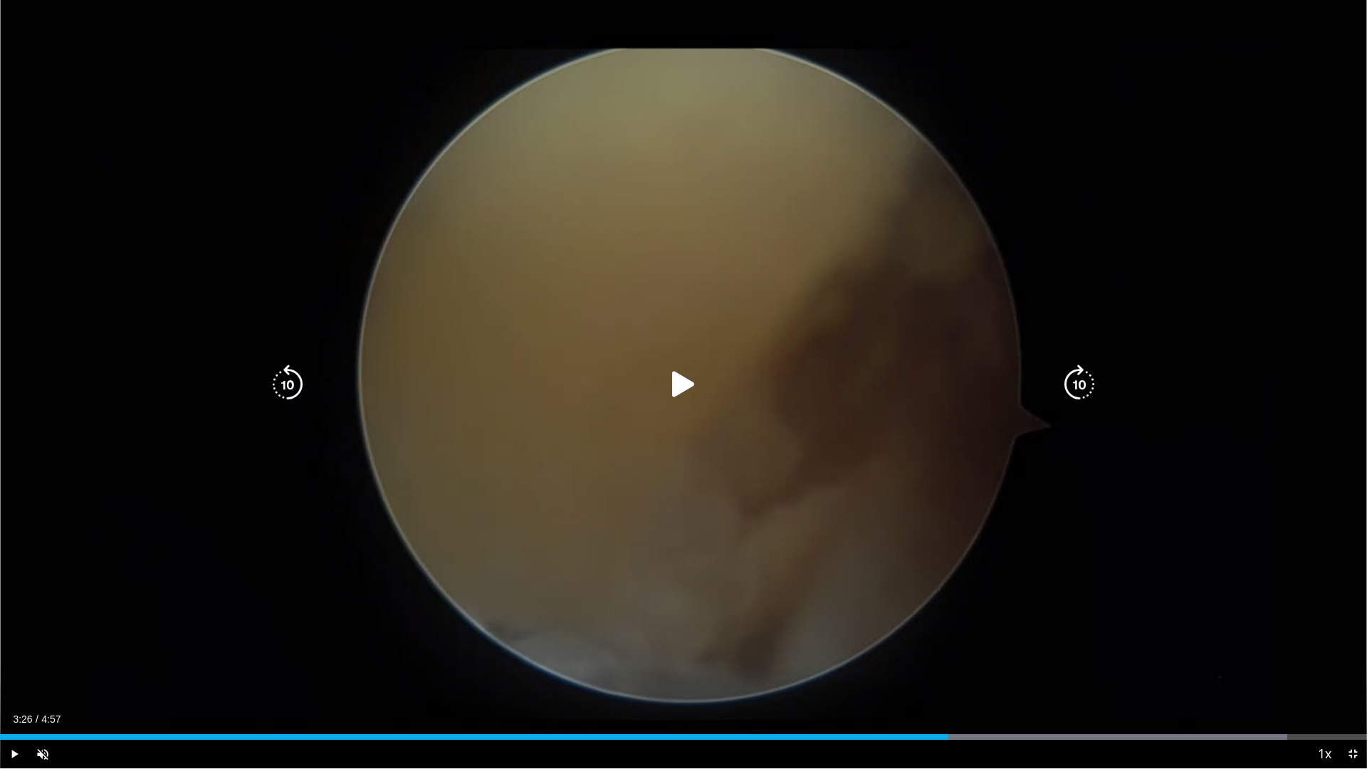
click at [912, 648] on div "10 seconds Tap to unmute" at bounding box center [683, 384] width 1367 height 768
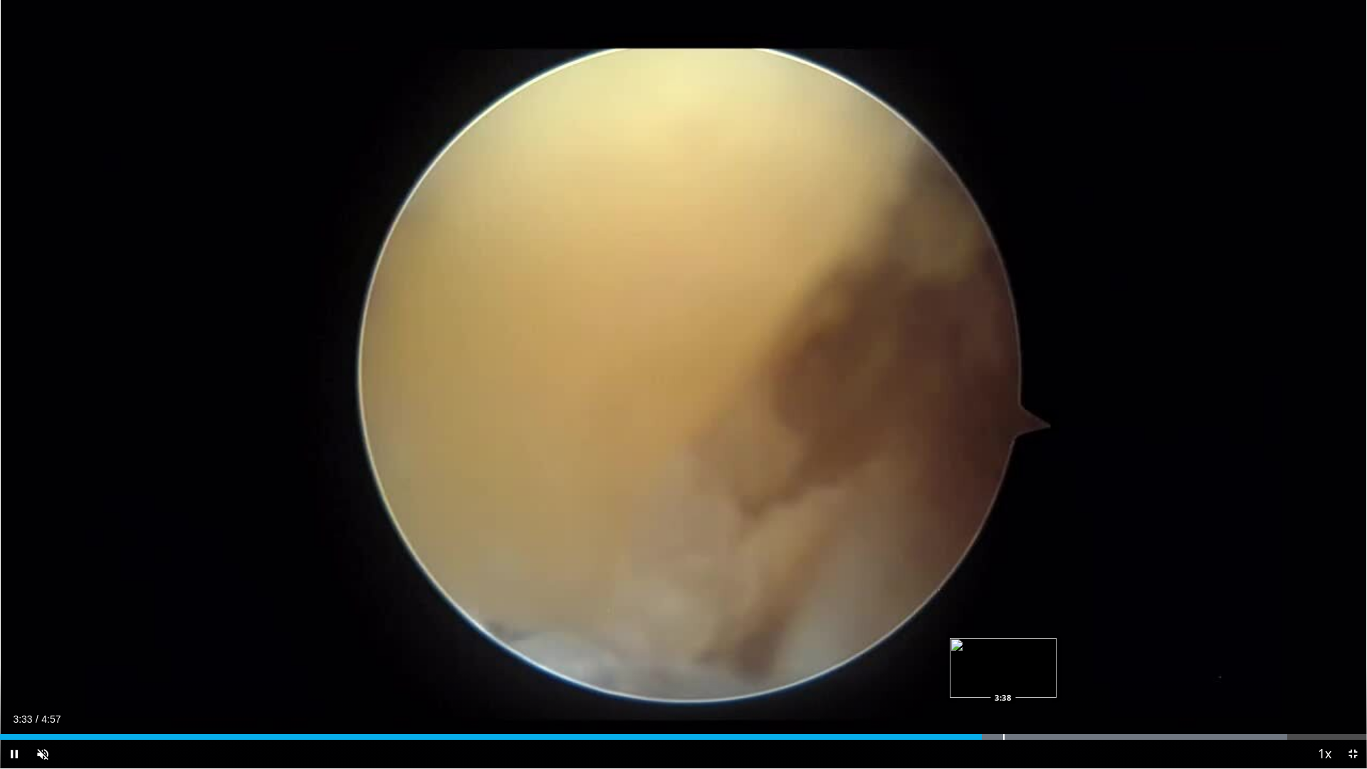
click at [1006, 648] on div "Loaded : 94.15% 3:33 3:38" at bounding box center [683, 733] width 1367 height 14
click at [1050, 648] on div "Progress Bar" at bounding box center [1048, 737] width 1 height 6
click at [1041, 648] on div "Progress Bar" at bounding box center [1041, 737] width 1 height 6
click at [1097, 648] on div "Loaded : 99.94% 3:50 3:58" at bounding box center [683, 733] width 1367 height 14
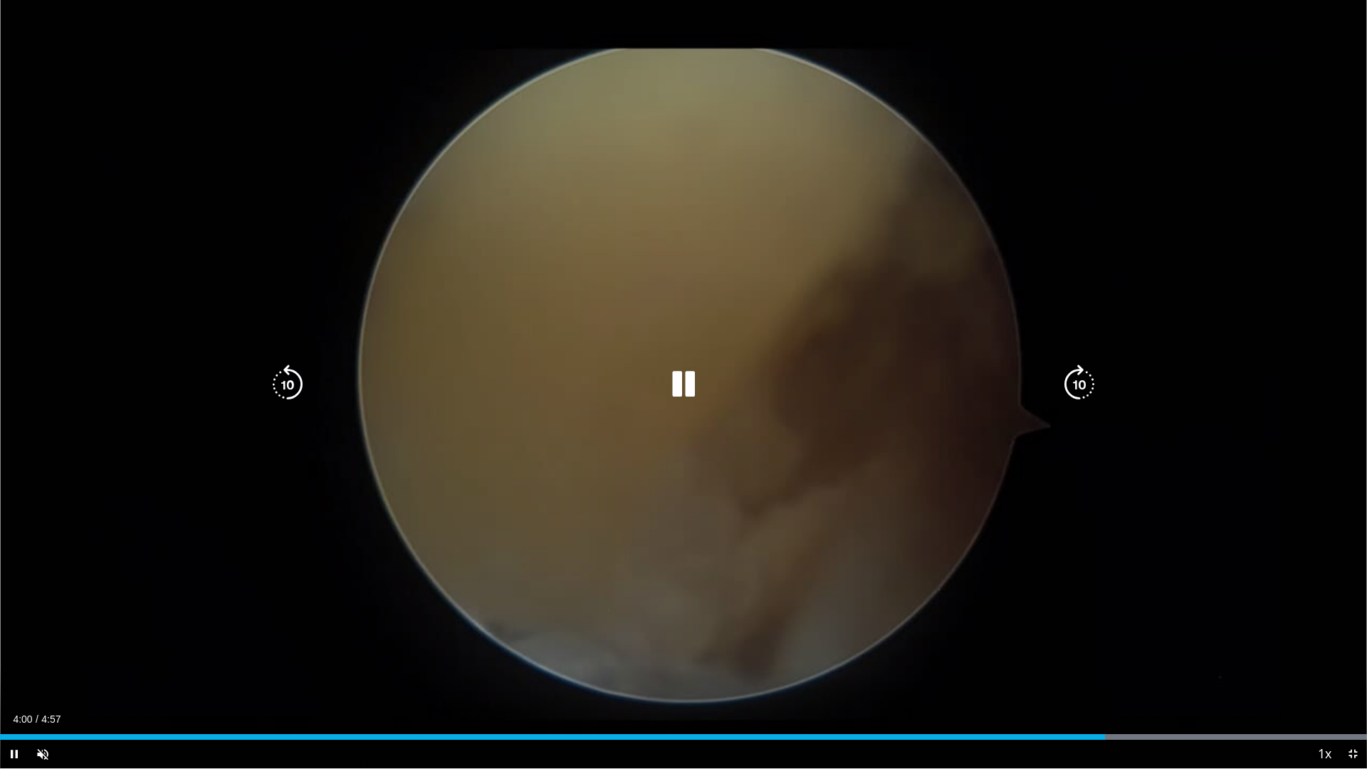
click at [1103, 648] on div "Loaded : 100.00% 4:00 4:00" at bounding box center [683, 733] width 1367 height 14
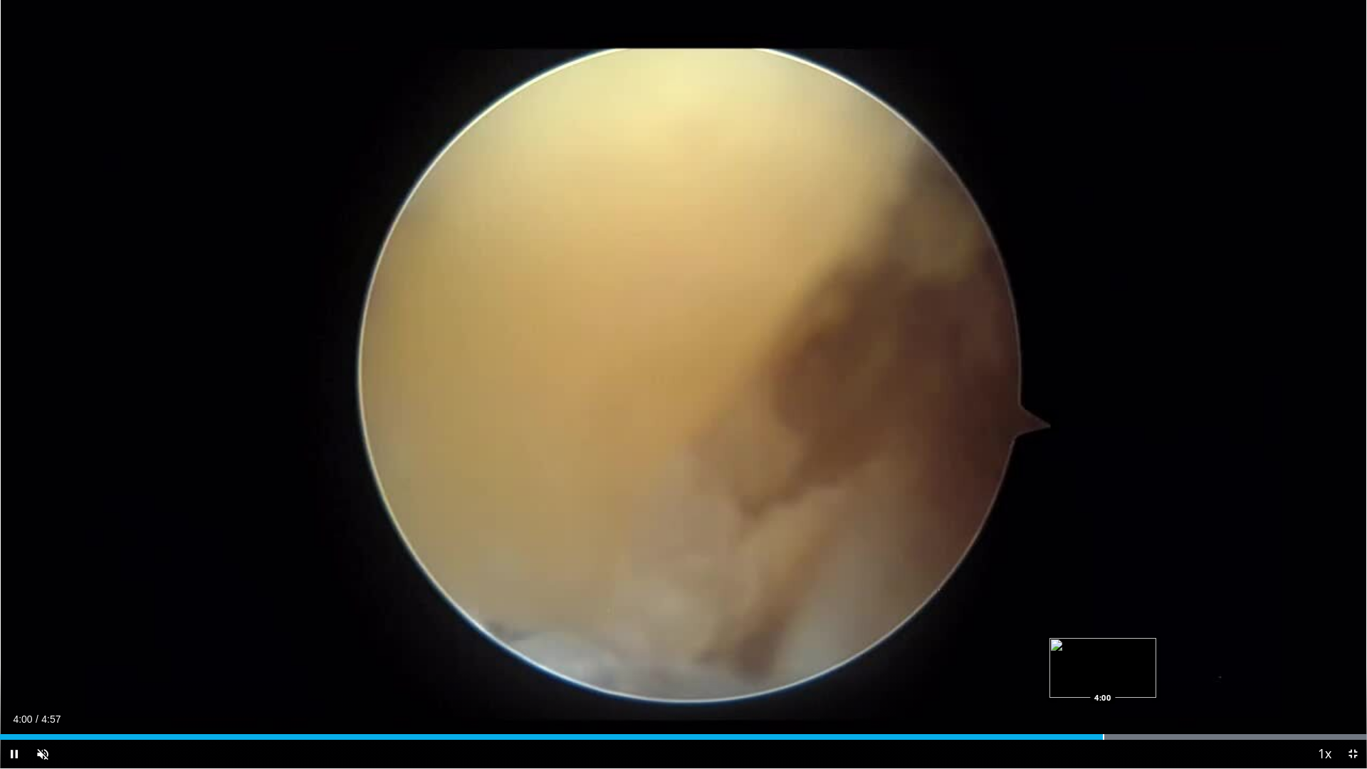
click at [1080, 648] on div "Loaded : 100.00% 4:00 4:00" at bounding box center [683, 737] width 1367 height 6
click at [1046, 648] on div "Current Time 3:55 / Duration 4:57 Pause Skip Backward Skip Forward Unmute 89% L…" at bounding box center [683, 754] width 1367 height 28
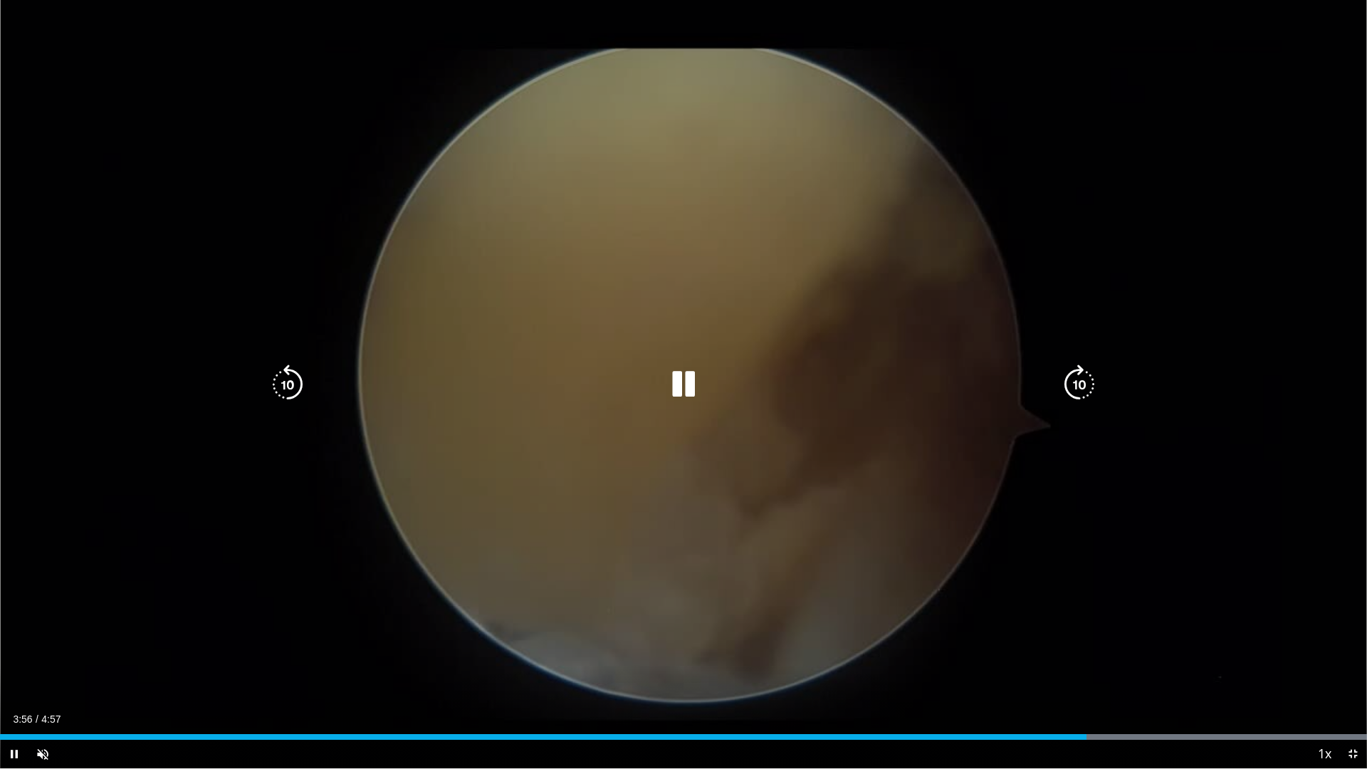
click at [1033, 648] on div "Current Time 3:56 / Duration 4:57 Pause Skip Backward Skip Forward Unmute 89% L…" at bounding box center [683, 754] width 1367 height 28
click at [1023, 648] on div "Loaded : 100.00% 3:58 3:42" at bounding box center [683, 733] width 1367 height 14
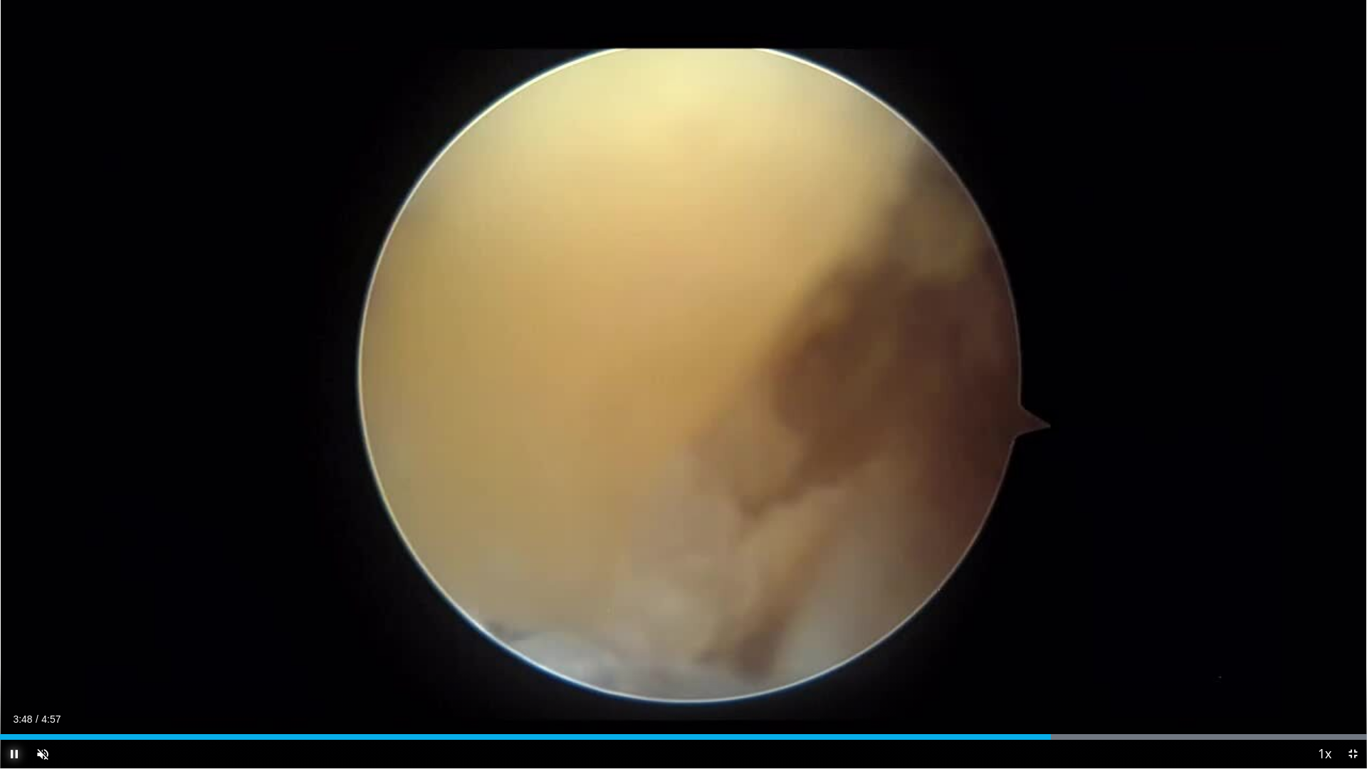
click at [11, 648] on span "Video Player" at bounding box center [14, 754] width 28 height 28
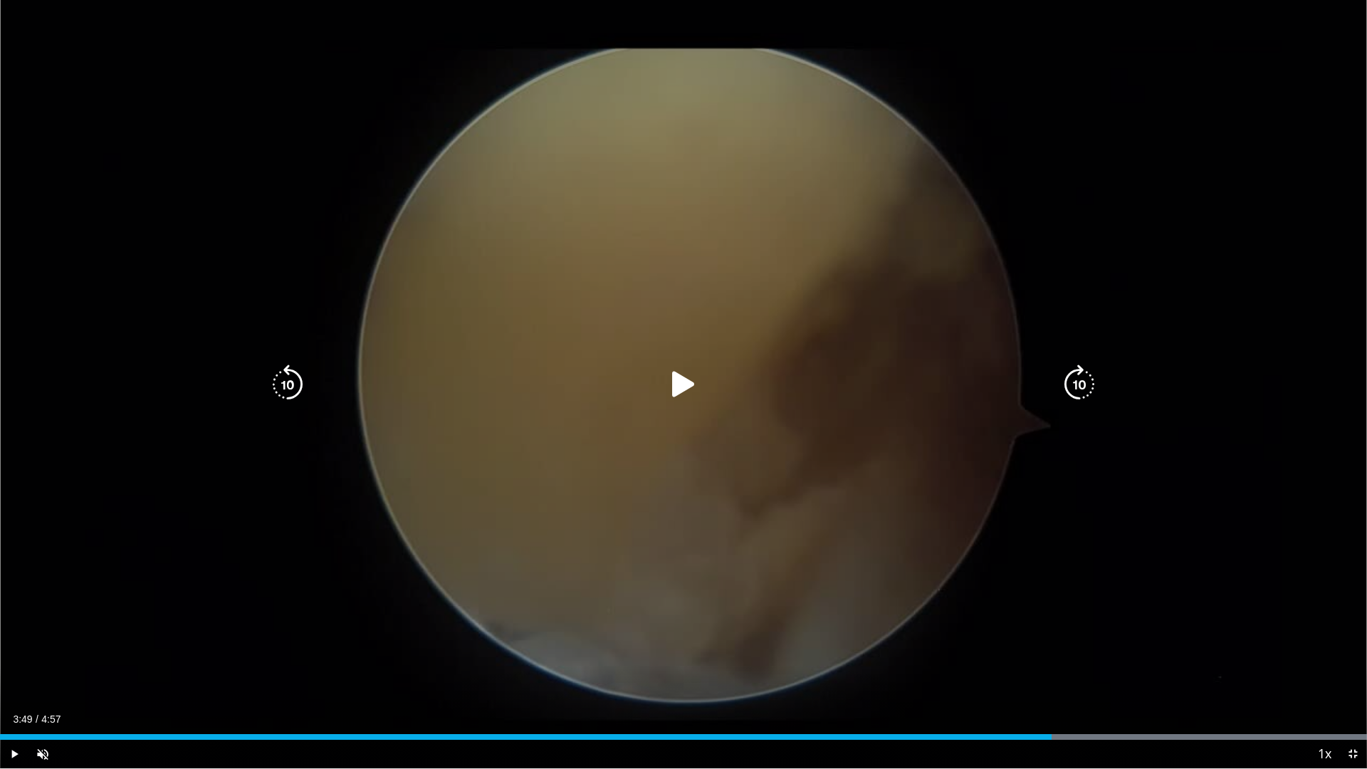
click at [506, 219] on div "10 seconds Tap to unmute" at bounding box center [683, 384] width 1367 height 768
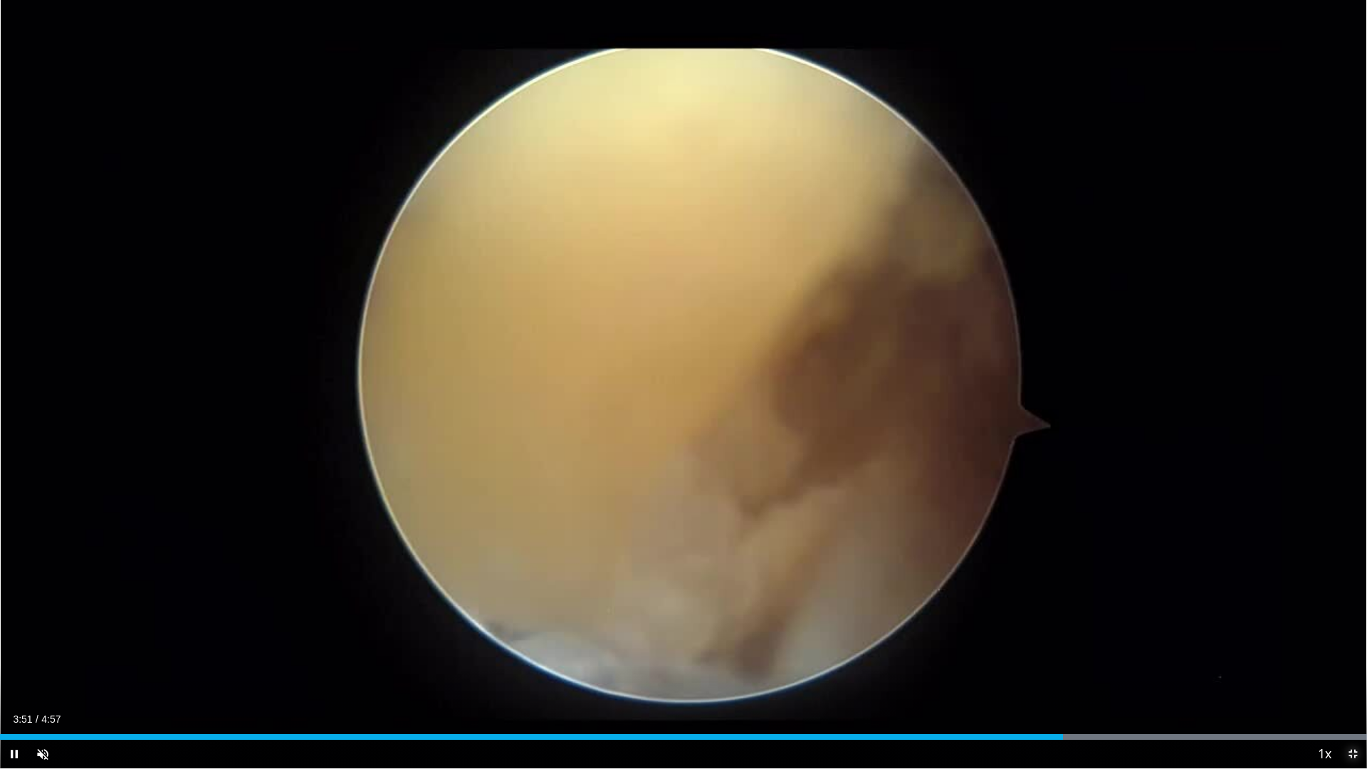
click at [1352, 648] on span "Video Player" at bounding box center [1353, 754] width 28 height 28
